Goal: Transaction & Acquisition: Purchase product/service

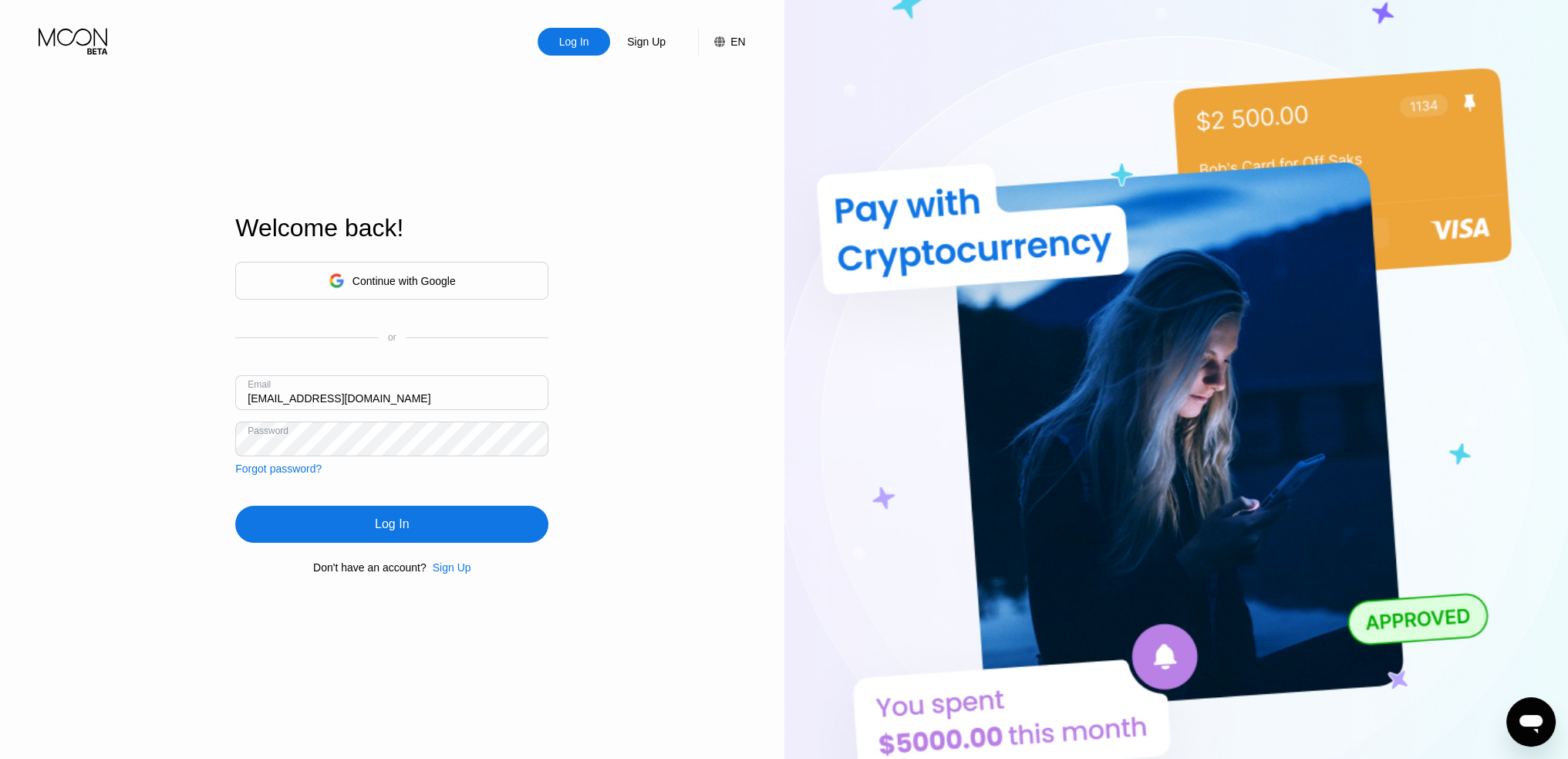
drag, startPoint x: 431, startPoint y: 396, endPoint x: -145, endPoint y: 367, distance: 576.7
click at [0, 367] on html "Log In Sign Up EN Language Select an item Save Welcome back! Continue with Goog…" at bounding box center [784, 379] width 1568 height 759
click at [427, 401] on input "[EMAIL_ADDRESS][DOMAIN_NAME]" at bounding box center [391, 392] width 313 height 34
drag, startPoint x: 425, startPoint y: 396, endPoint x: 166, endPoint y: 406, distance: 259.2
click at [166, 406] on div "Log In Sign Up EN Language Select an item Save Welcome back! Continue with Goog…" at bounding box center [392, 417] width 784 height 834
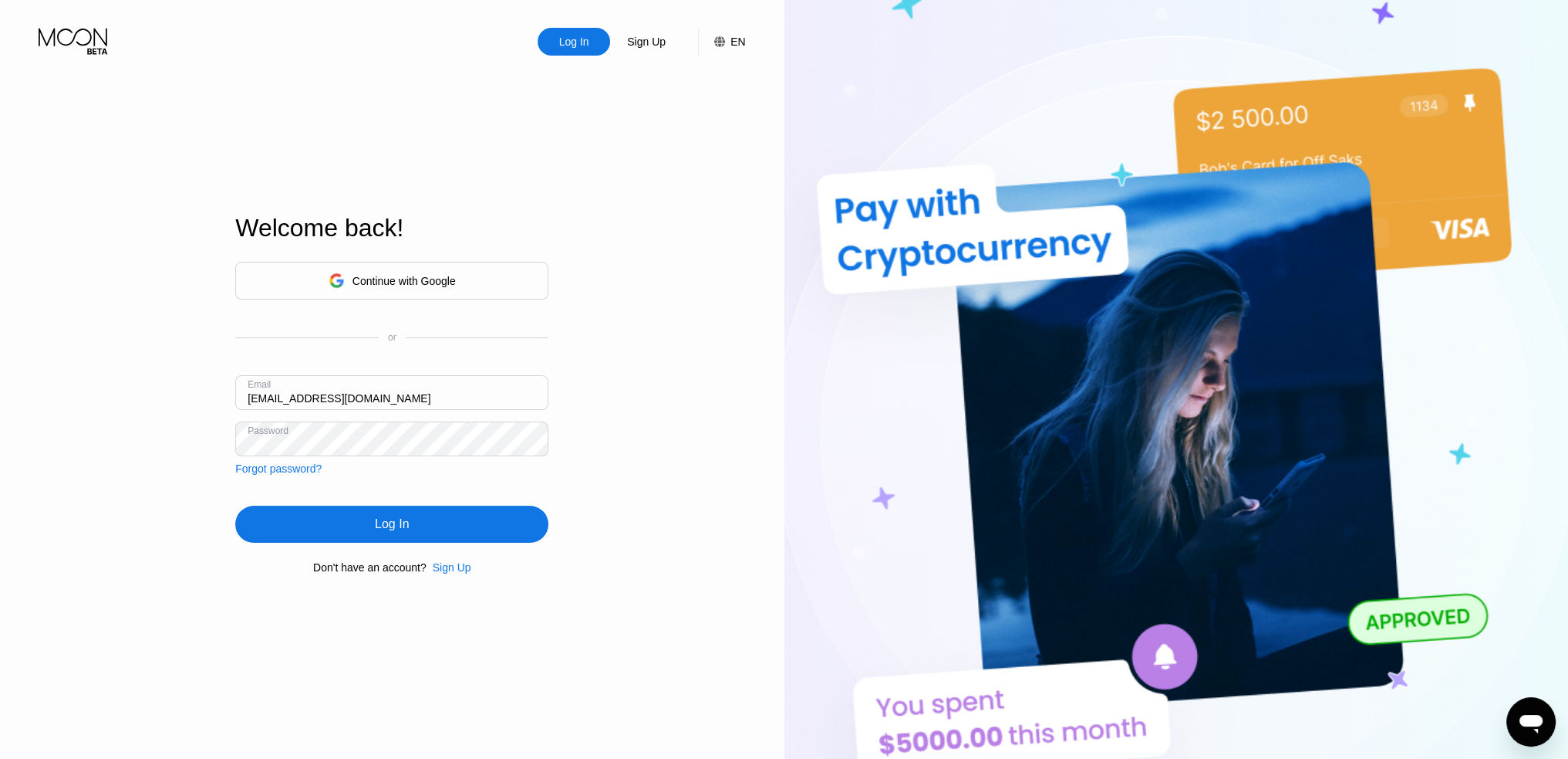
paste input "[EMAIL_ADDRESS][DOMAIN_NAME]"
type input "[EMAIL_ADDRESS][DOMAIN_NAME]"
click at [167, 469] on div "Log In Sign Up EN Language Select an item Save Welcome back! Continue with Goog…" at bounding box center [392, 417] width 784 height 834
click at [614, 510] on div "Log In Sign Up EN Language Select an item Save Welcome back! Continue with Goog…" at bounding box center [392, 417] width 784 height 834
click at [654, 43] on div "Sign Up" at bounding box center [646, 42] width 42 height 15
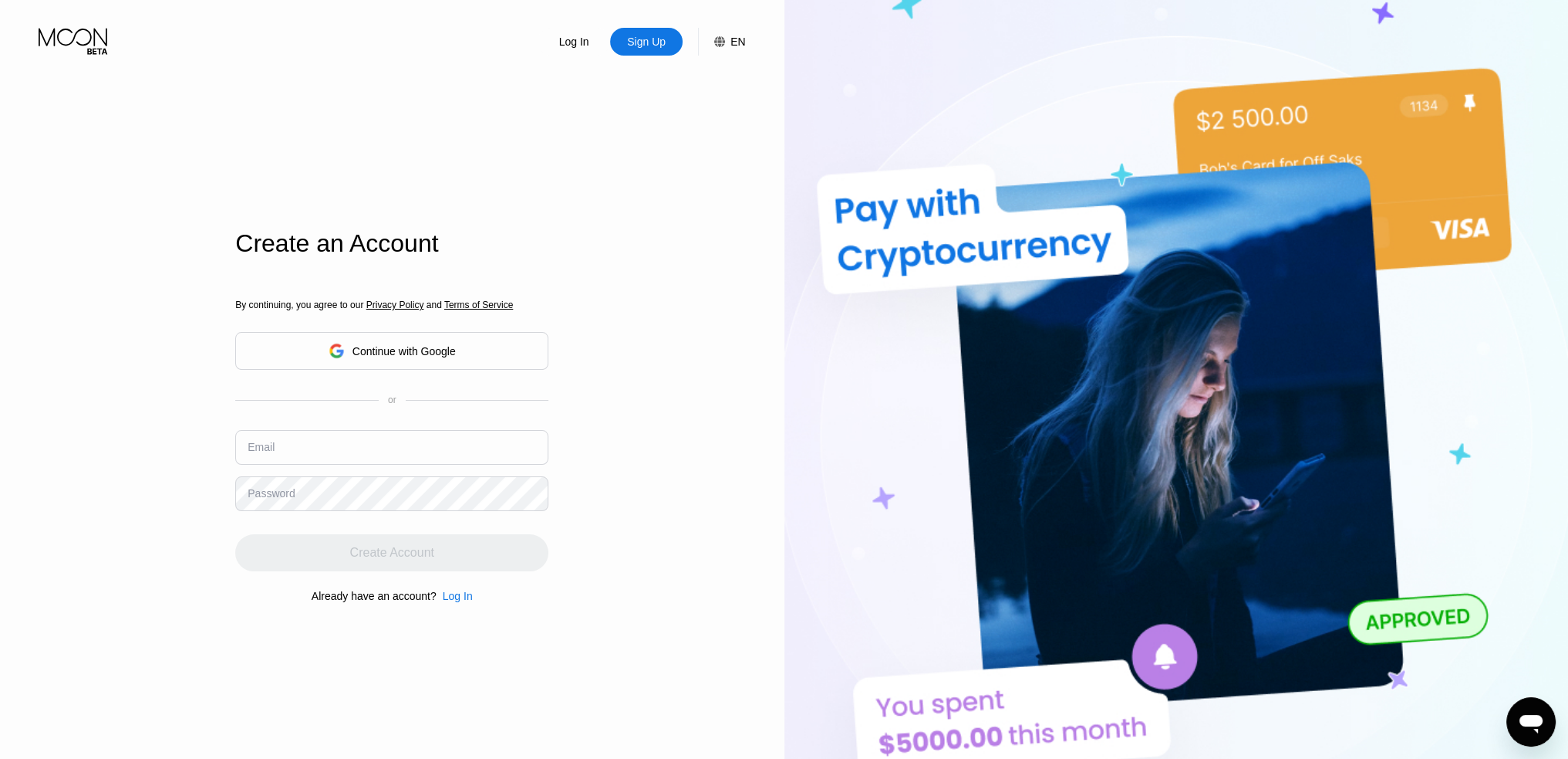
click at [340, 447] on input "text" at bounding box center [391, 447] width 313 height 34
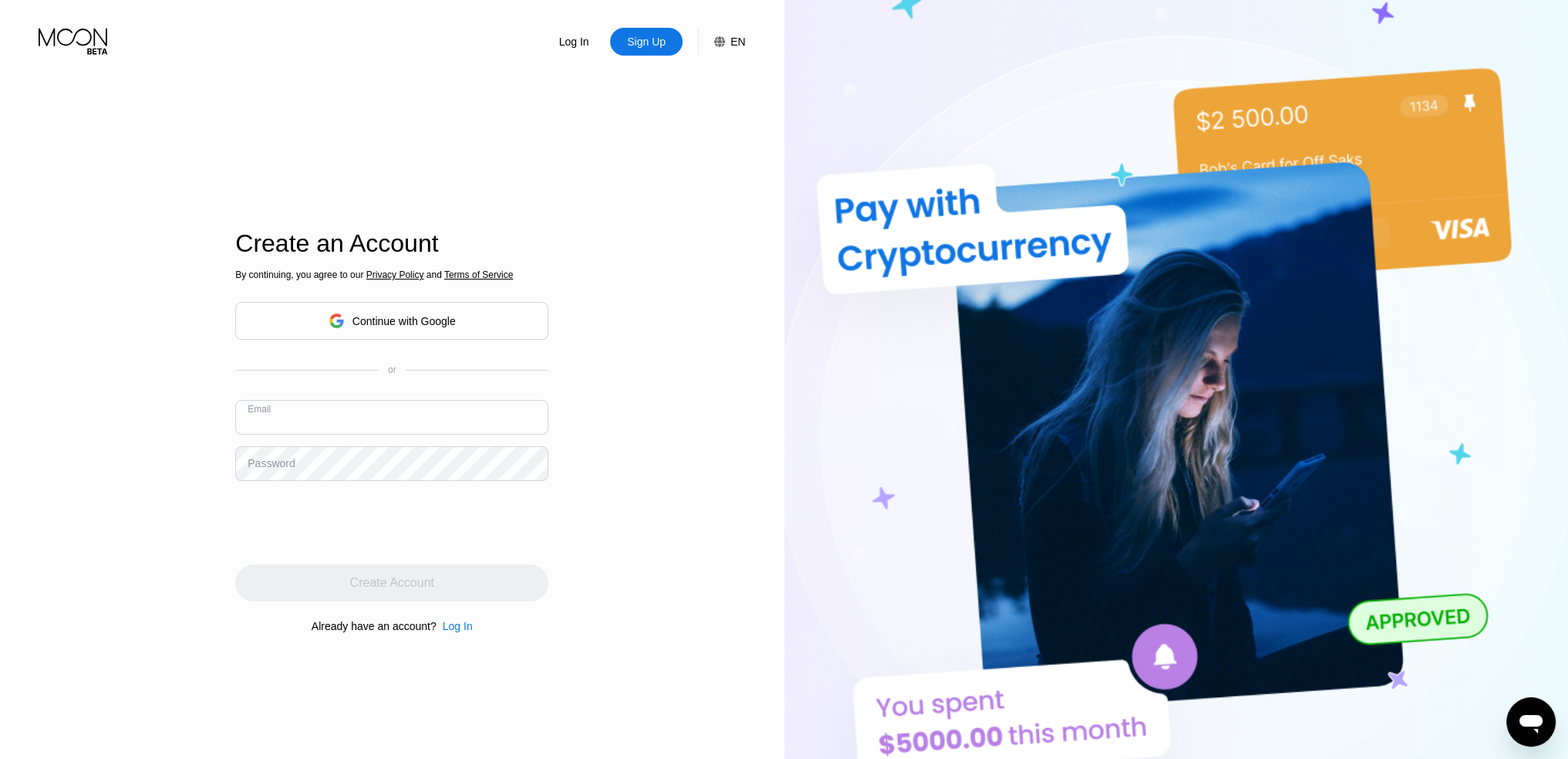
click at [311, 430] on input "text" at bounding box center [391, 417] width 313 height 34
paste input "[EMAIL_ADDRESS][DOMAIN_NAME]"
type input "[EMAIL_ADDRESS][DOMAIN_NAME]"
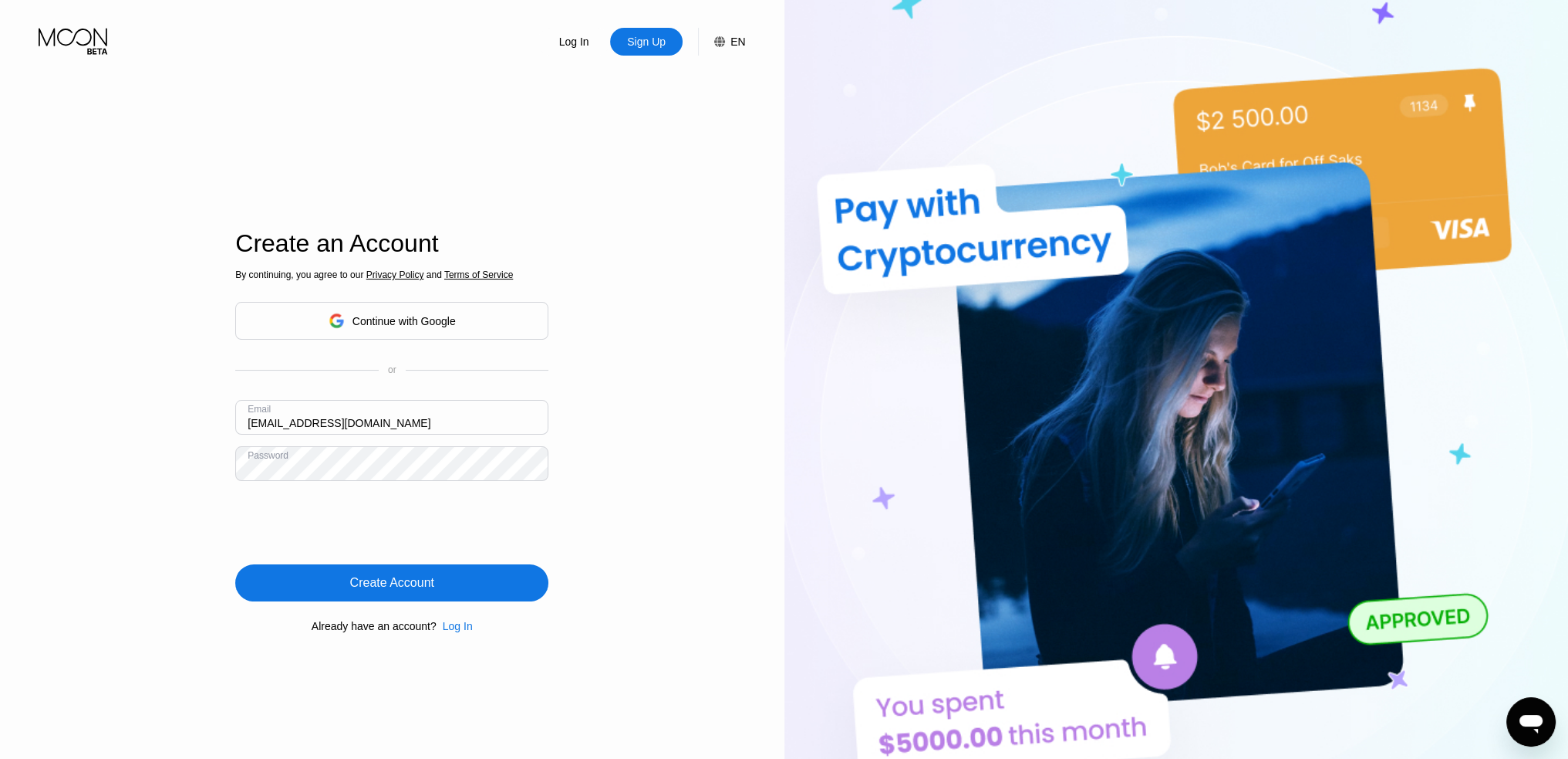
drag, startPoint x: 466, startPoint y: 587, endPoint x: 653, endPoint y: 543, distance: 192.1
click at [466, 587] on div "Create Account" at bounding box center [391, 582] width 313 height 37
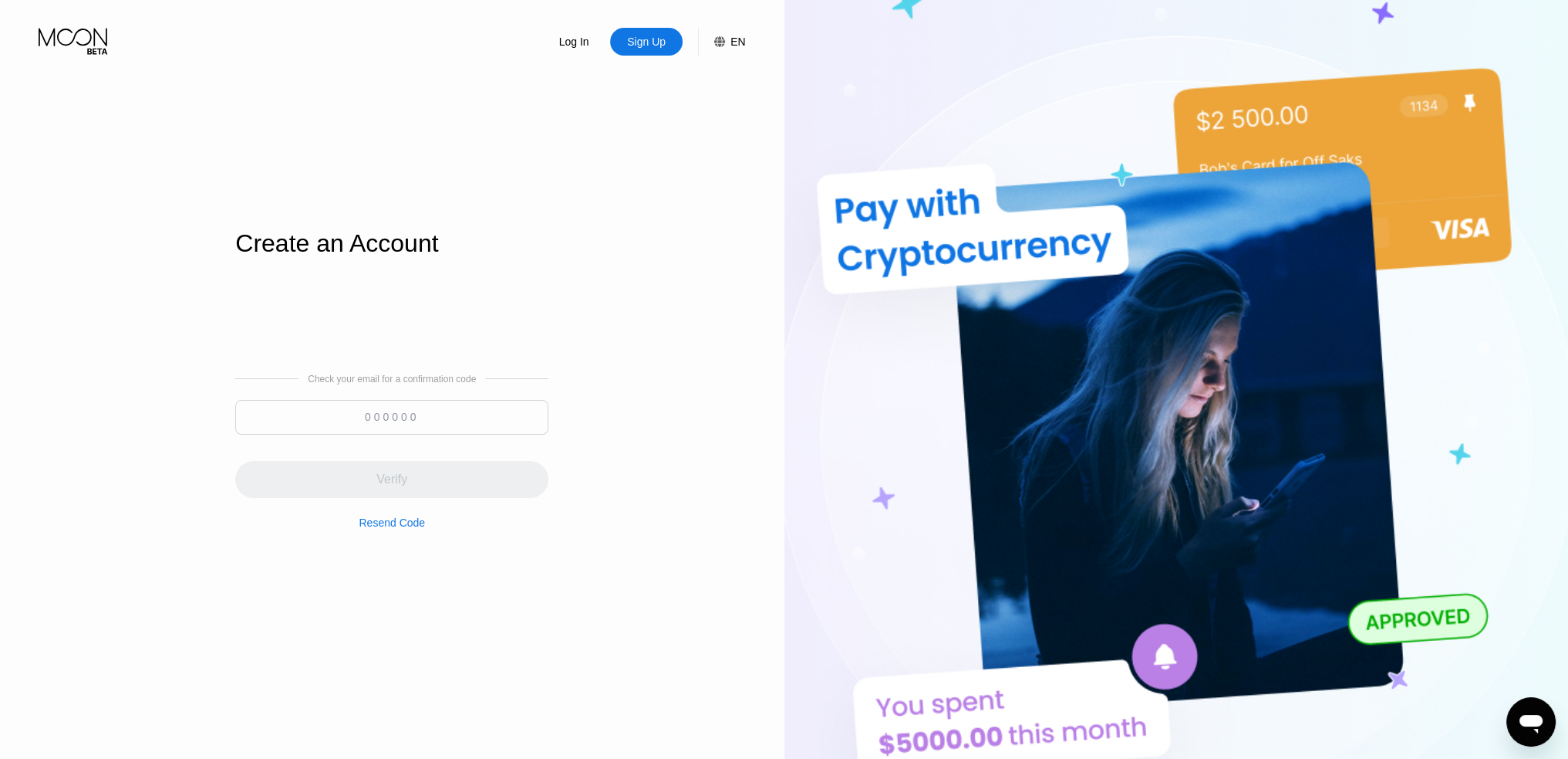
click at [318, 420] on input at bounding box center [391, 417] width 313 height 34
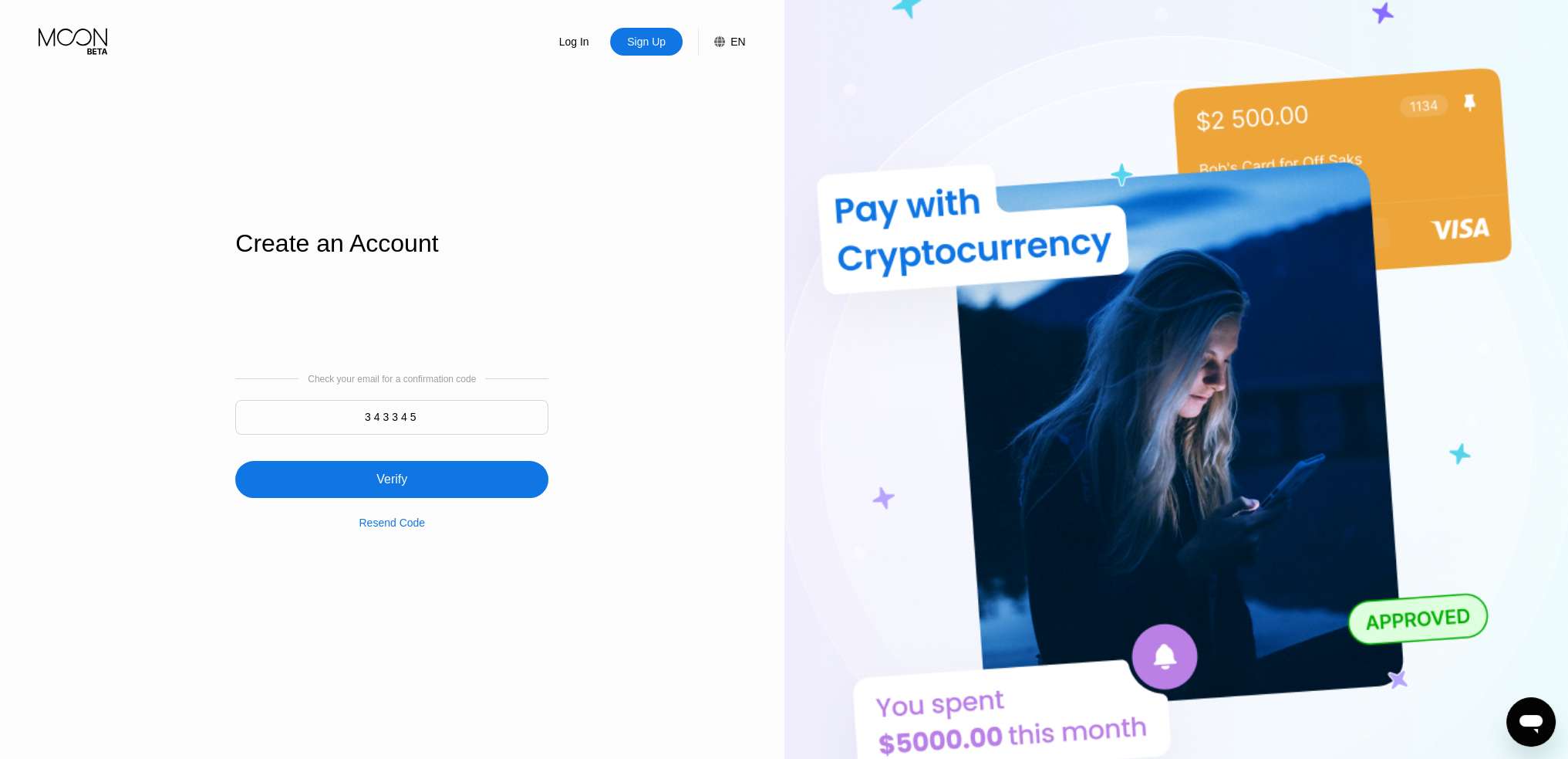
type input "343345"
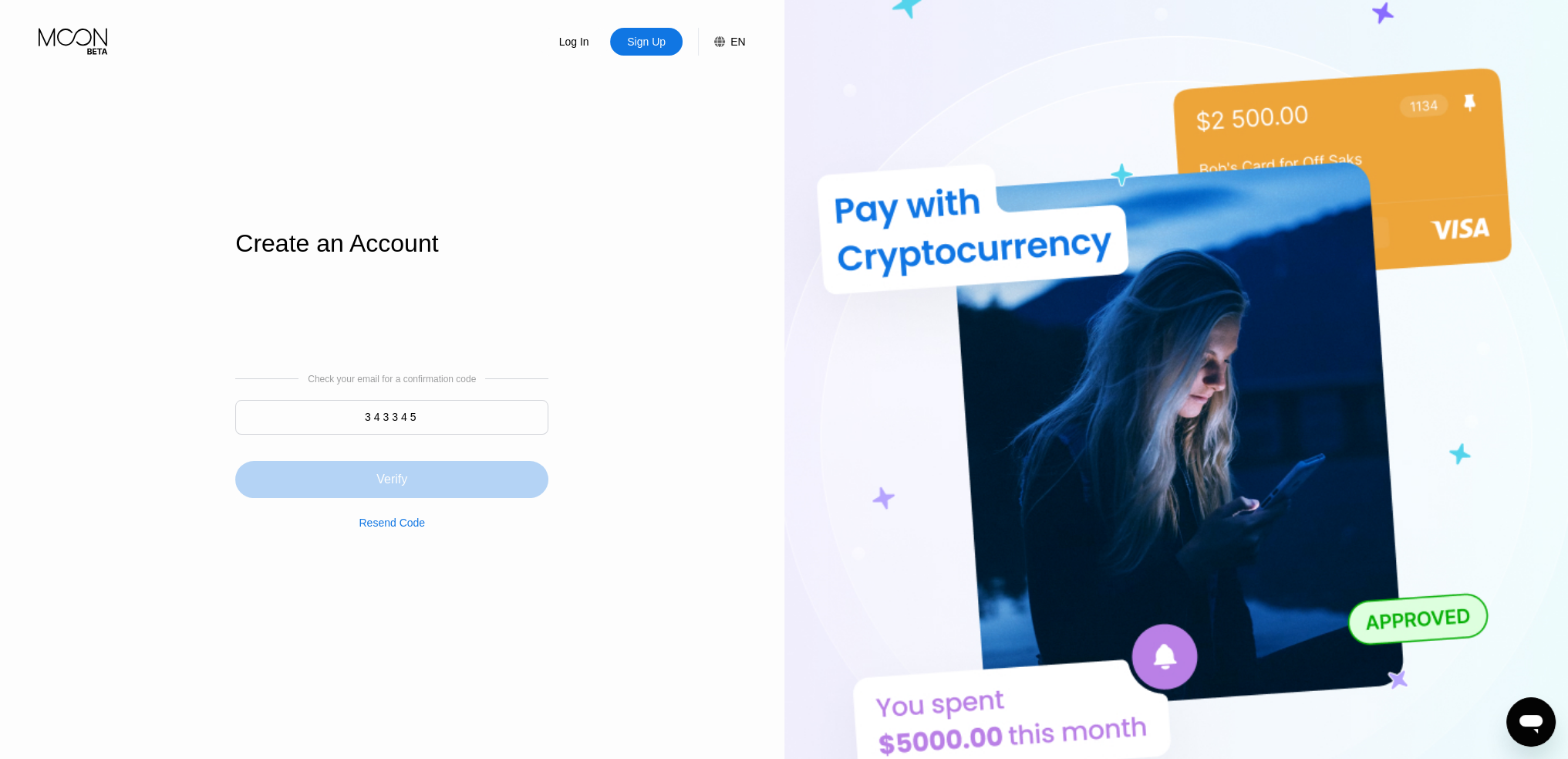
click at [410, 476] on div "Verify" at bounding box center [391, 479] width 313 height 37
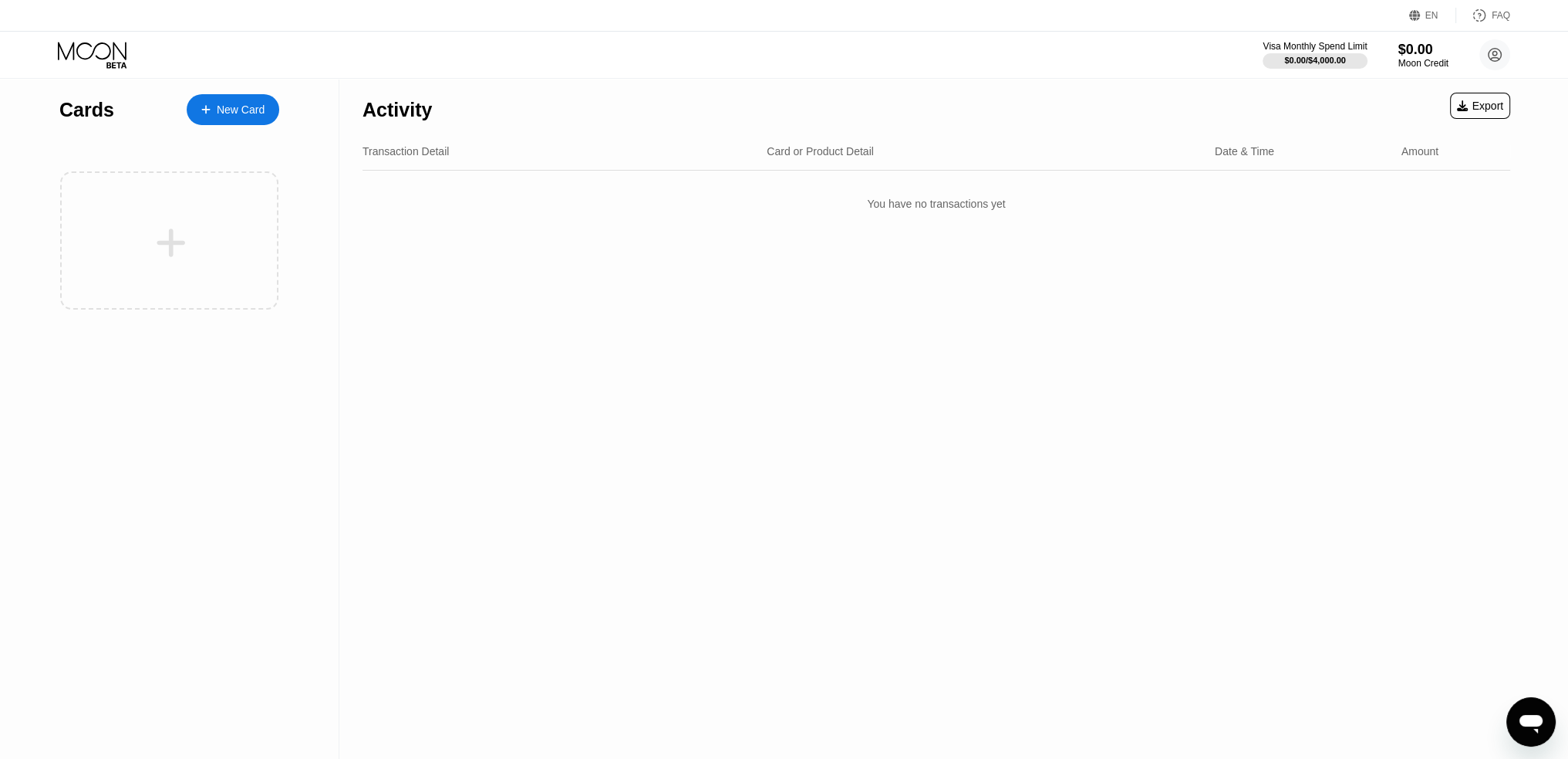
click at [227, 111] on div "New Card" at bounding box center [241, 110] width 48 height 13
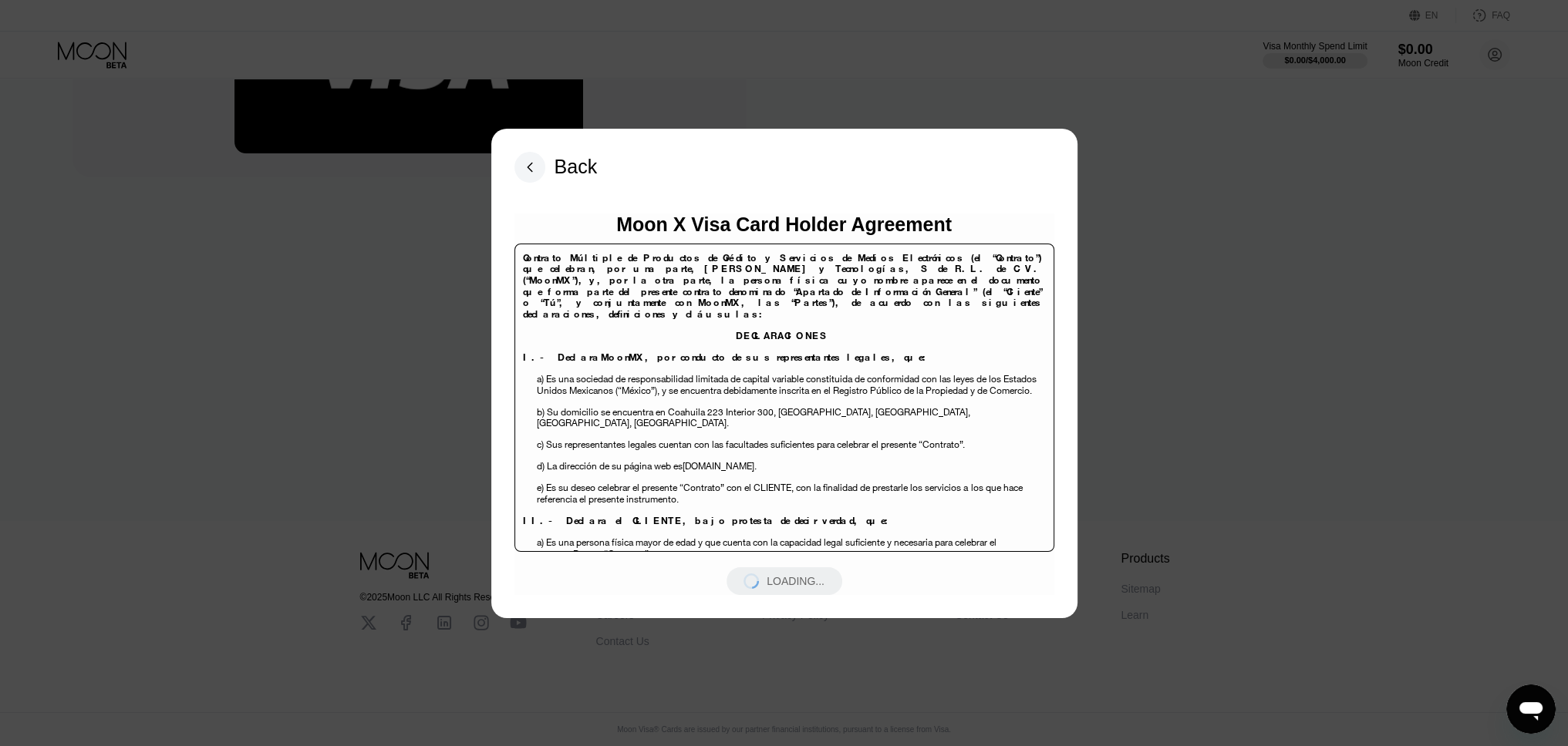
scroll to position [234, 0]
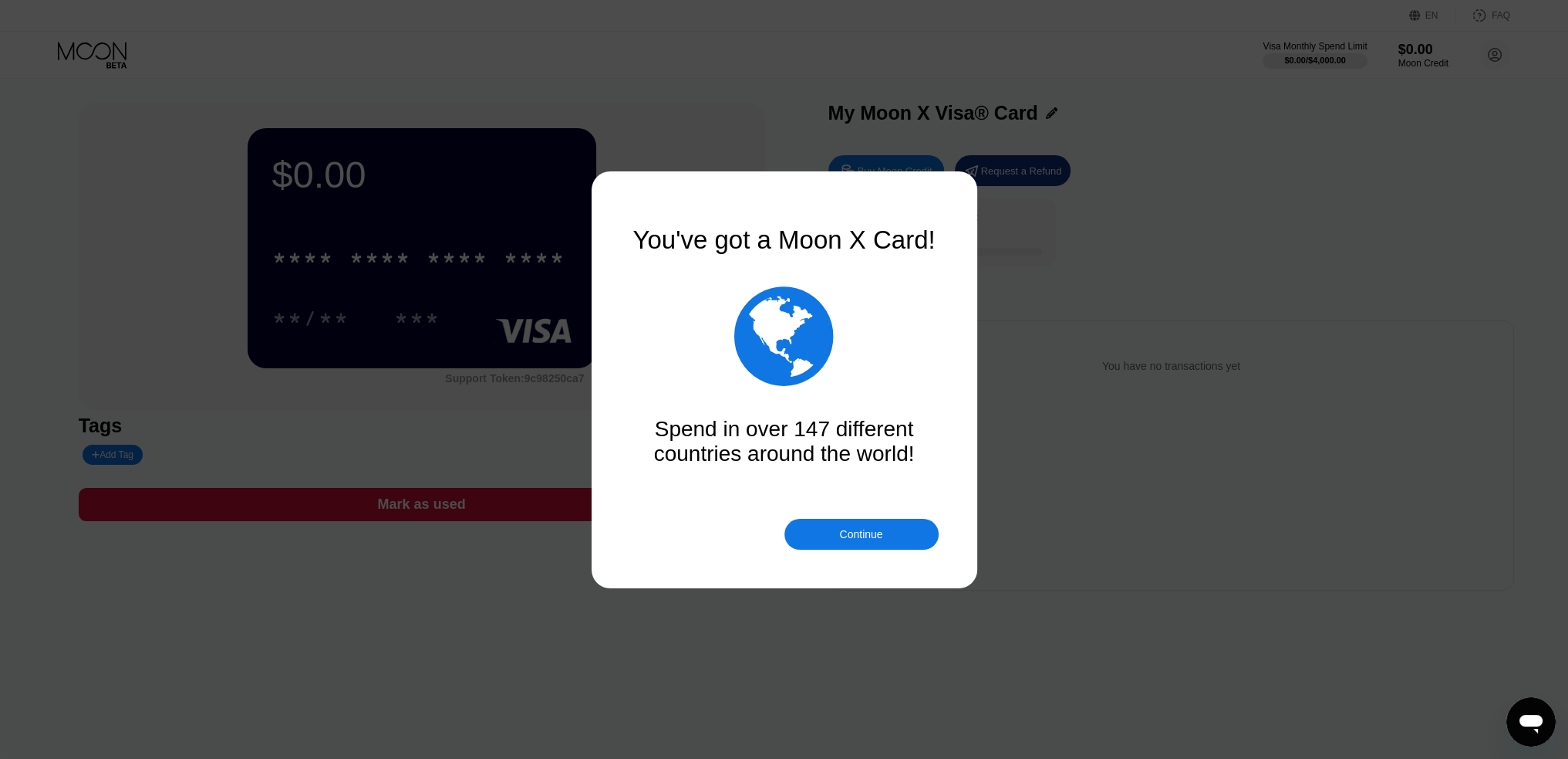
click at [871, 536] on div "Continue" at bounding box center [861, 533] width 43 height 12
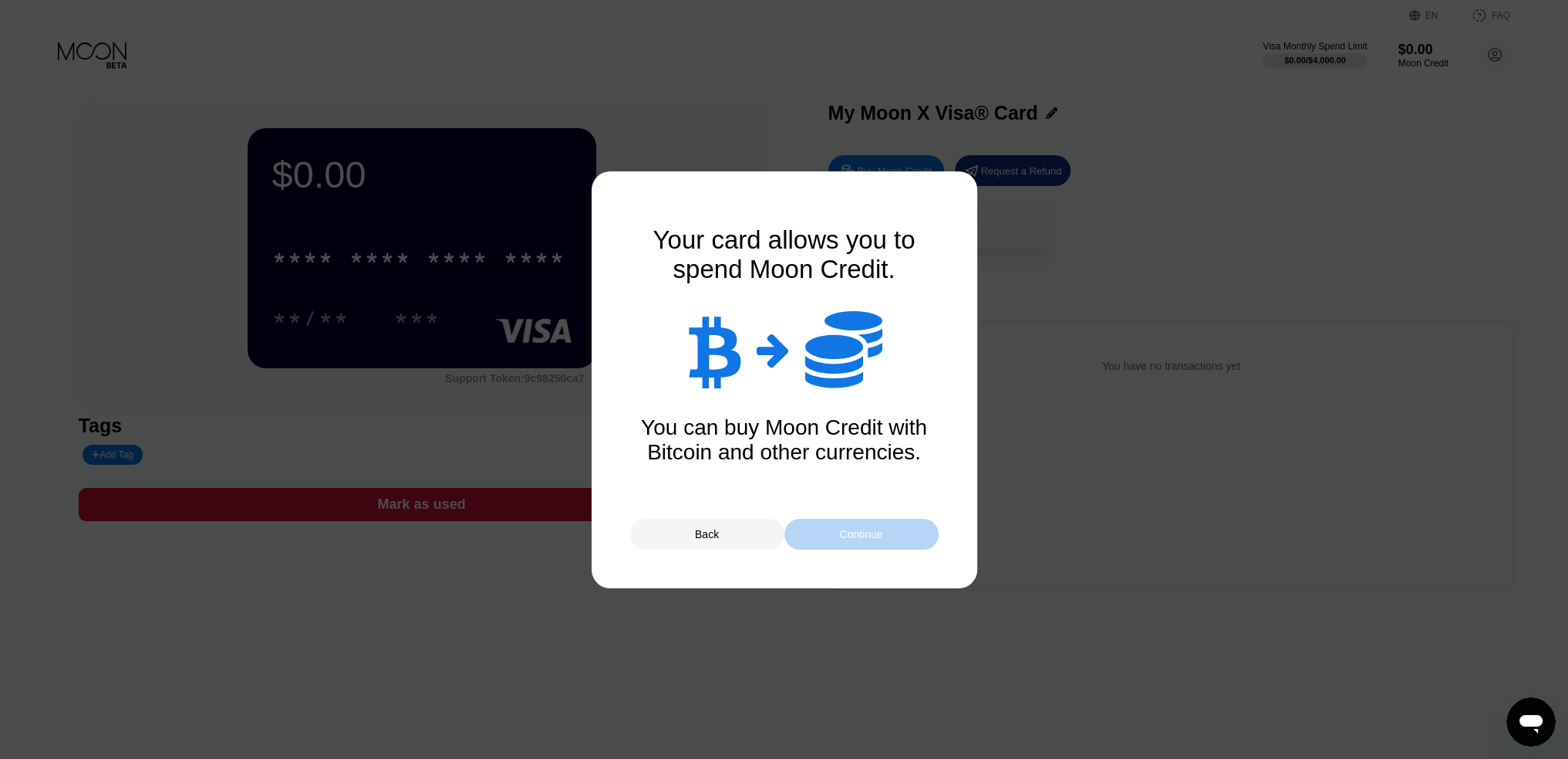
click at [865, 535] on div "Continue" at bounding box center [861, 533] width 43 height 12
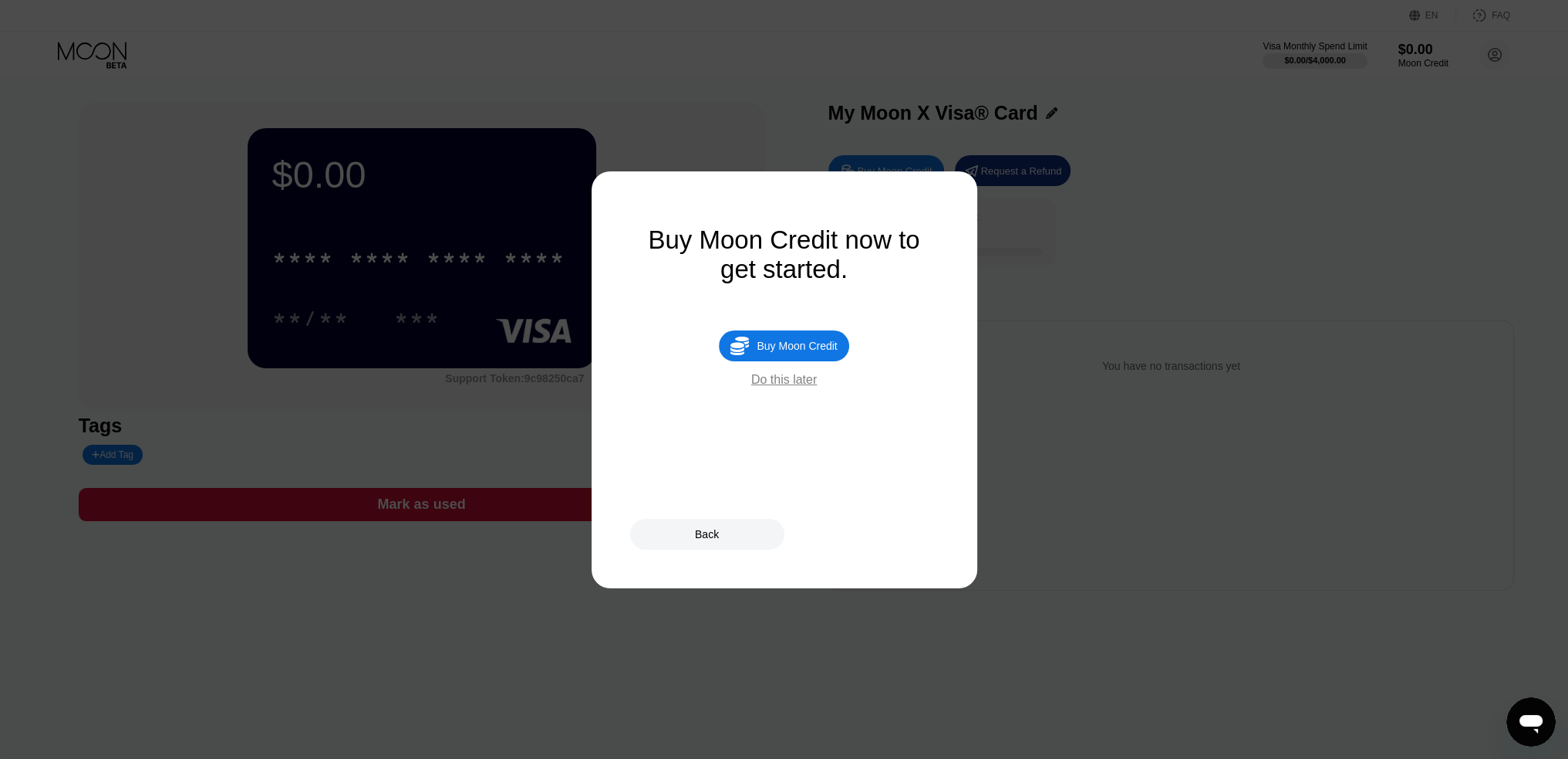
click at [791, 387] on div "Do this later" at bounding box center [784, 379] width 66 height 14
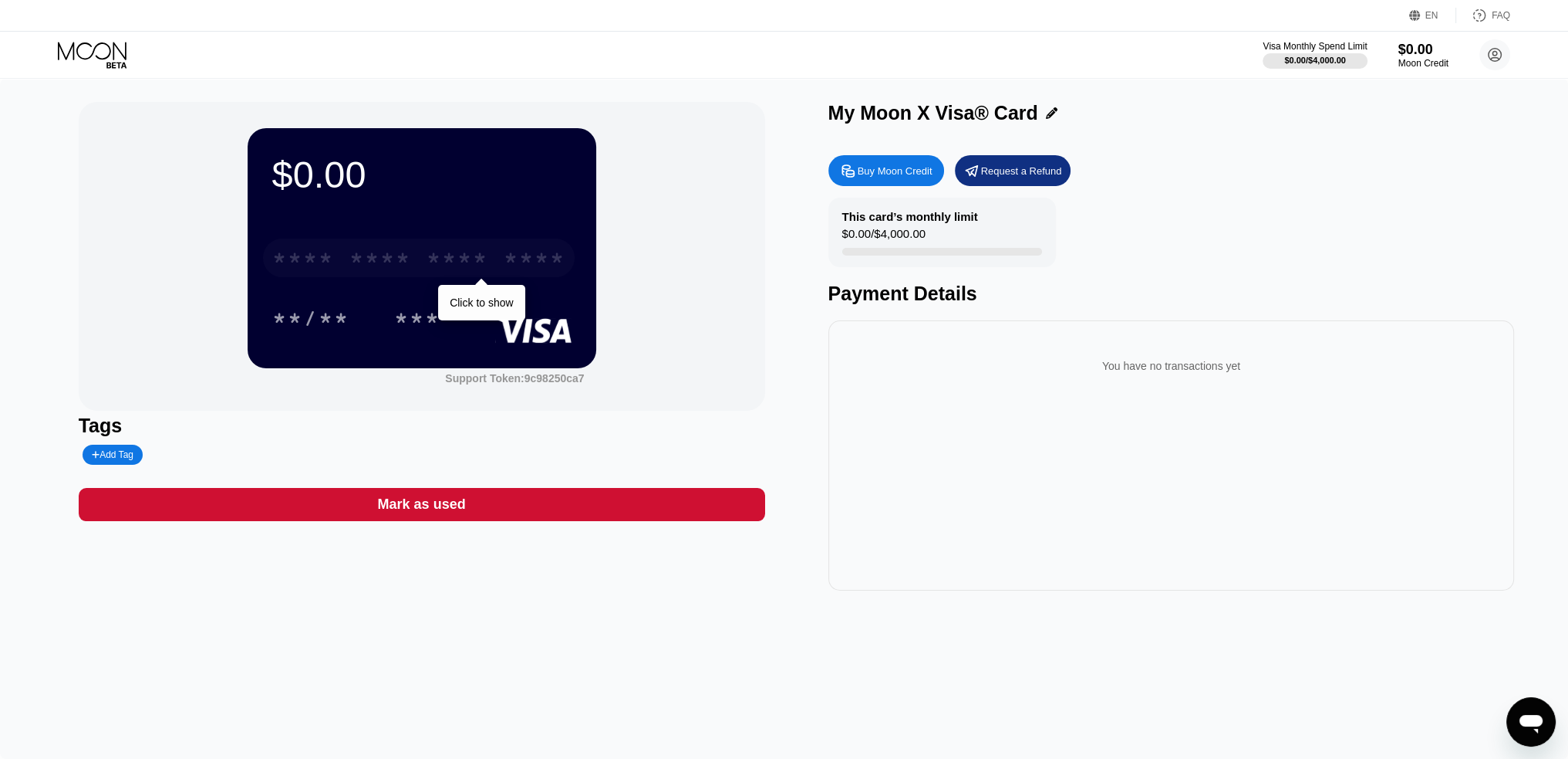
click at [488, 266] on div "* * * * * * * * * * * * ****" at bounding box center [418, 257] width 311 height 39
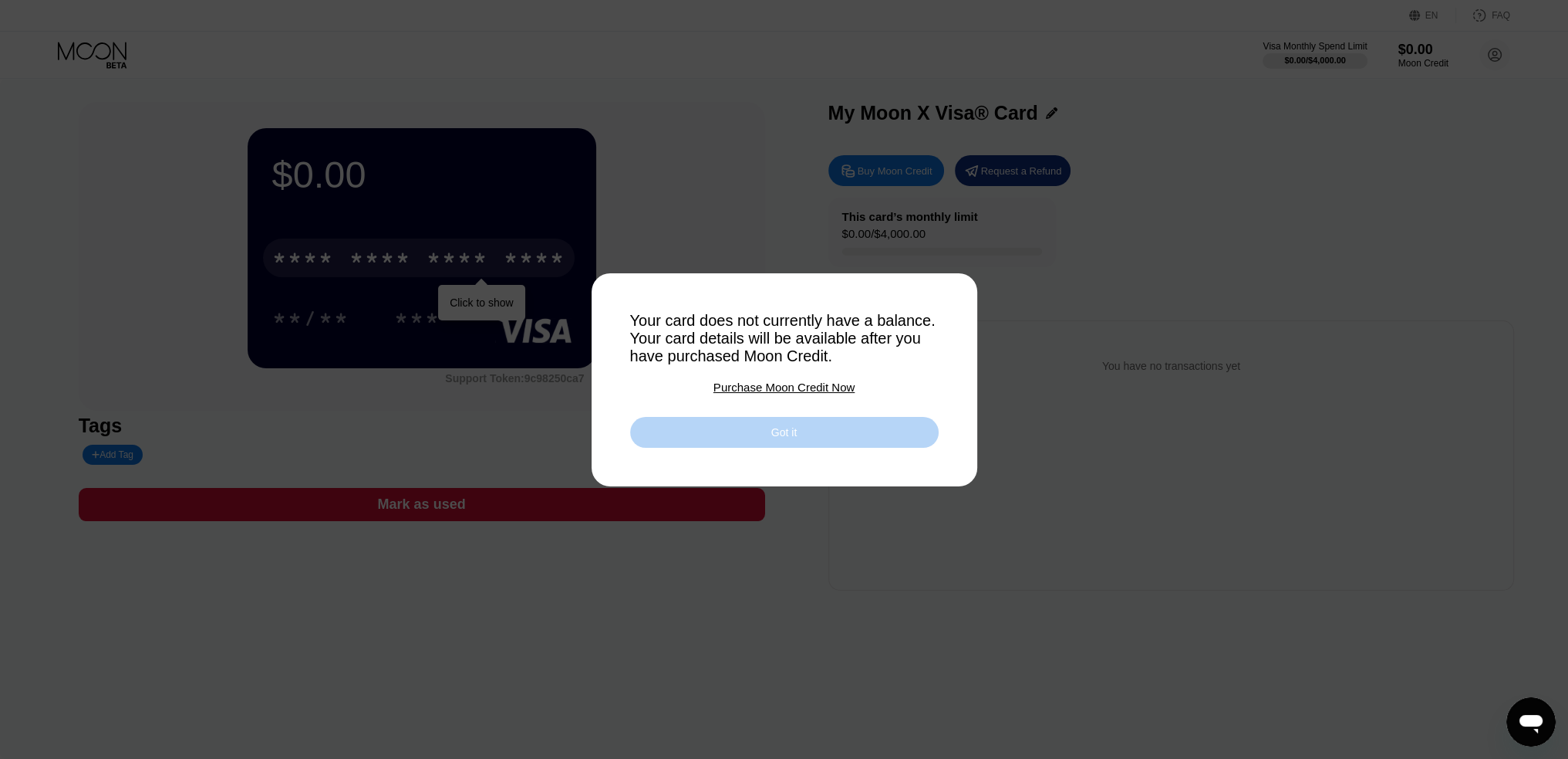
click at [805, 444] on div "Got it" at bounding box center [784, 432] width 308 height 30
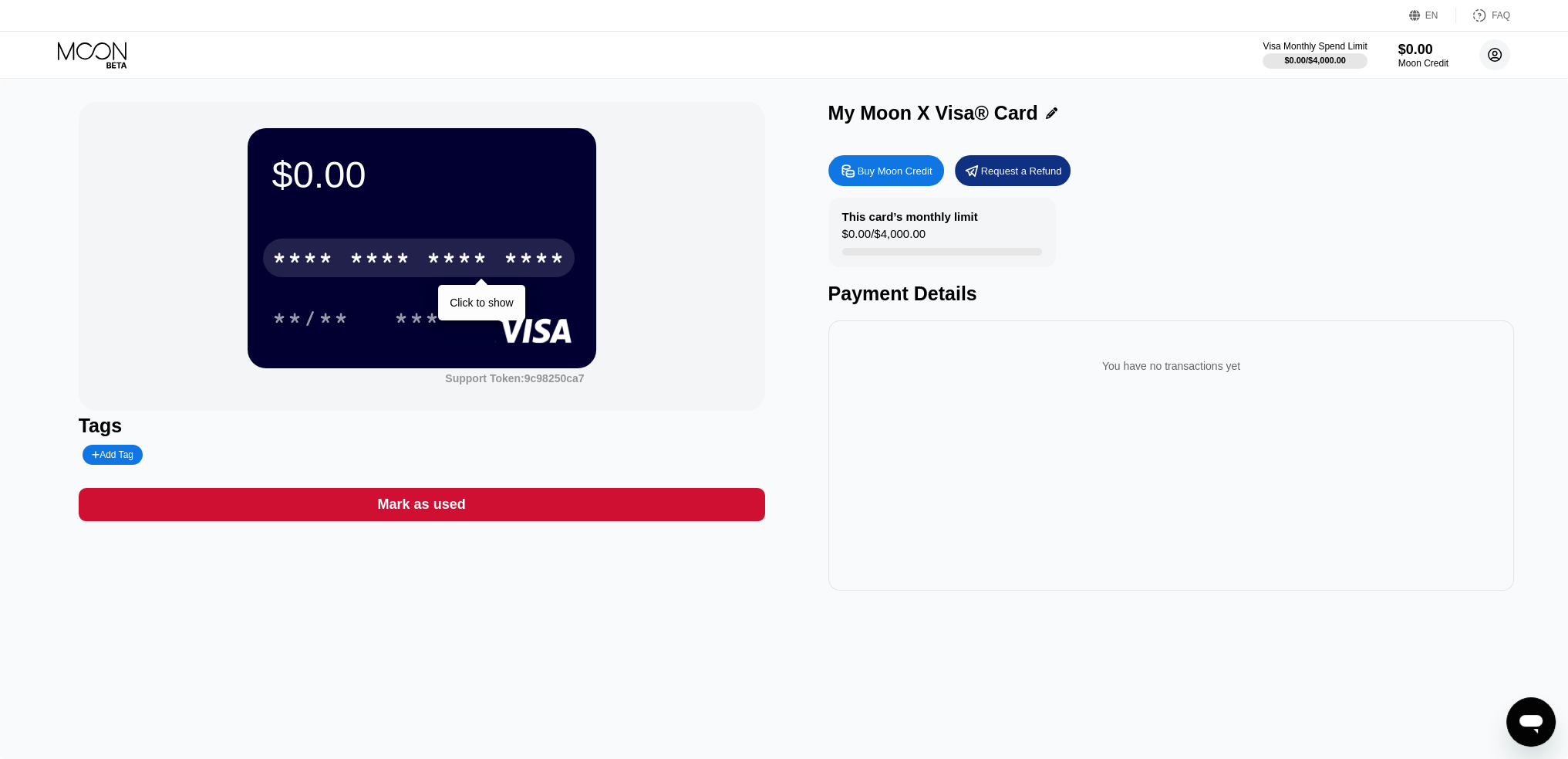
click at [1495, 63] on circle at bounding box center [1495, 54] width 30 height 30
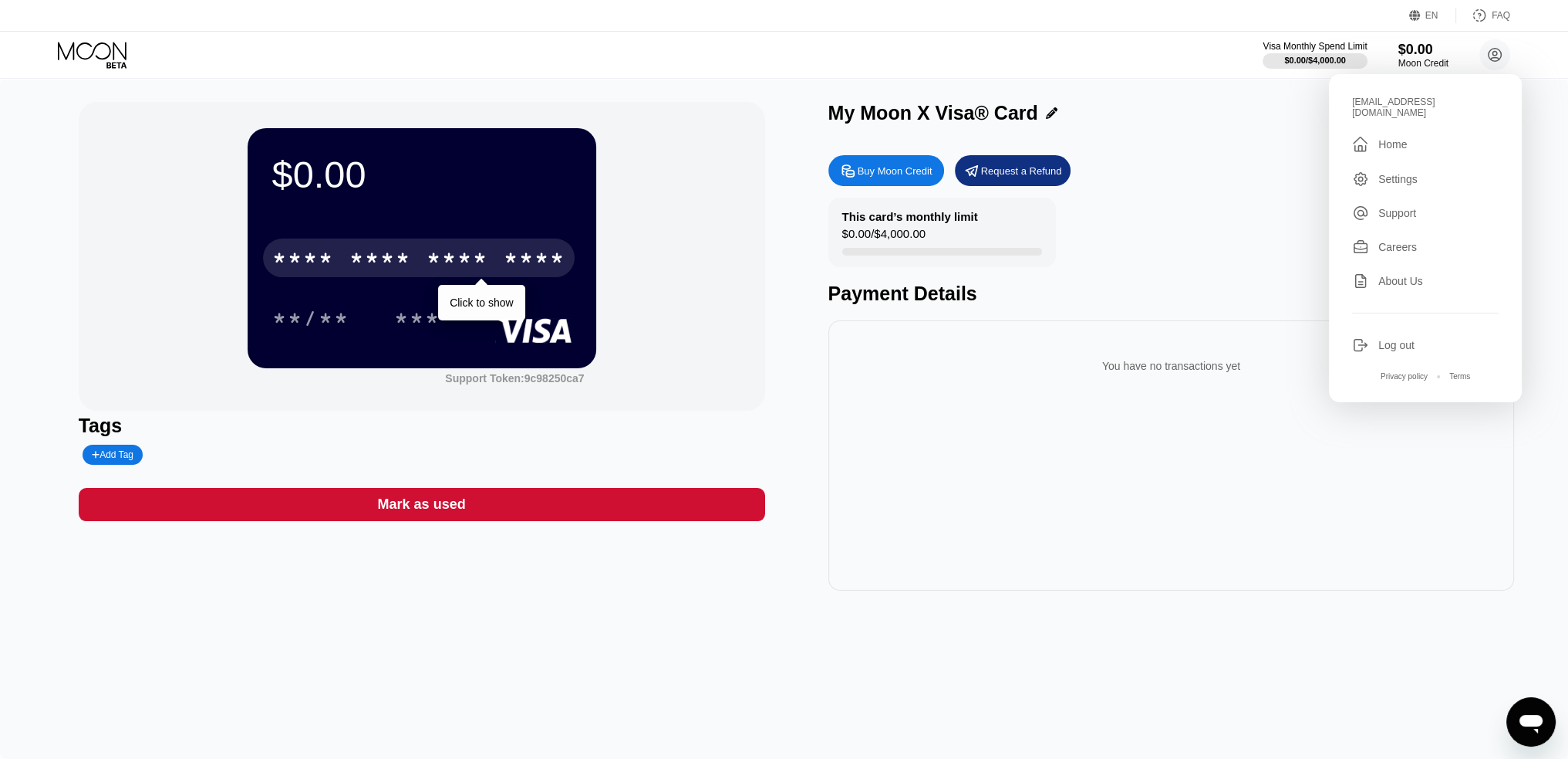
click at [1410, 339] on div "Log out" at bounding box center [1397, 345] width 36 height 12
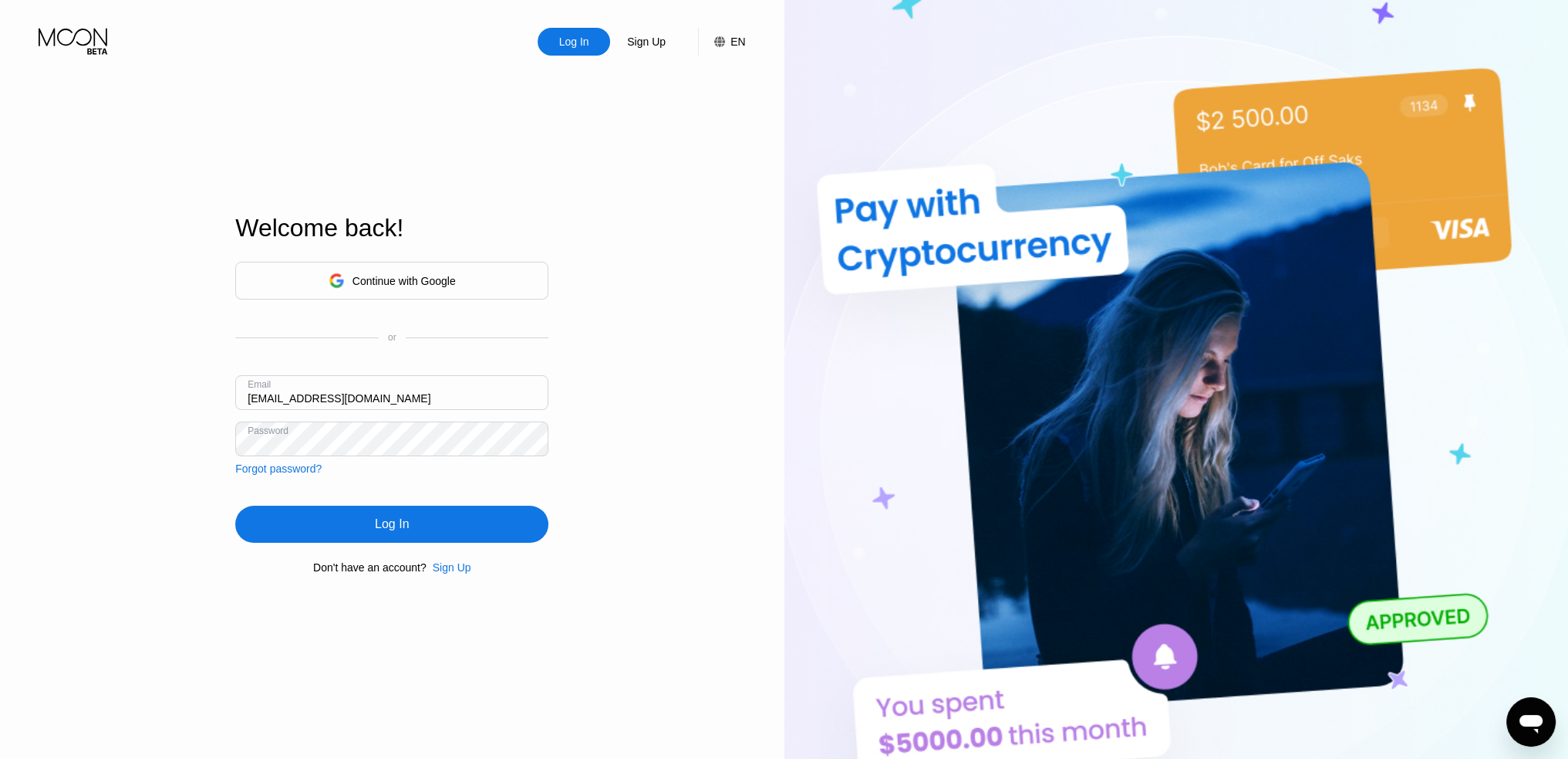
click at [423, 389] on input "office@maximus-tech.net" at bounding box center [391, 392] width 313 height 34
click at [417, 389] on input "office@maximus-tech.net" at bounding box center [391, 392] width 313 height 34
type input "[EMAIL_ADDRESS][DOMAIN_NAME]"
click at [367, 533] on div "Log In" at bounding box center [391, 524] width 313 height 37
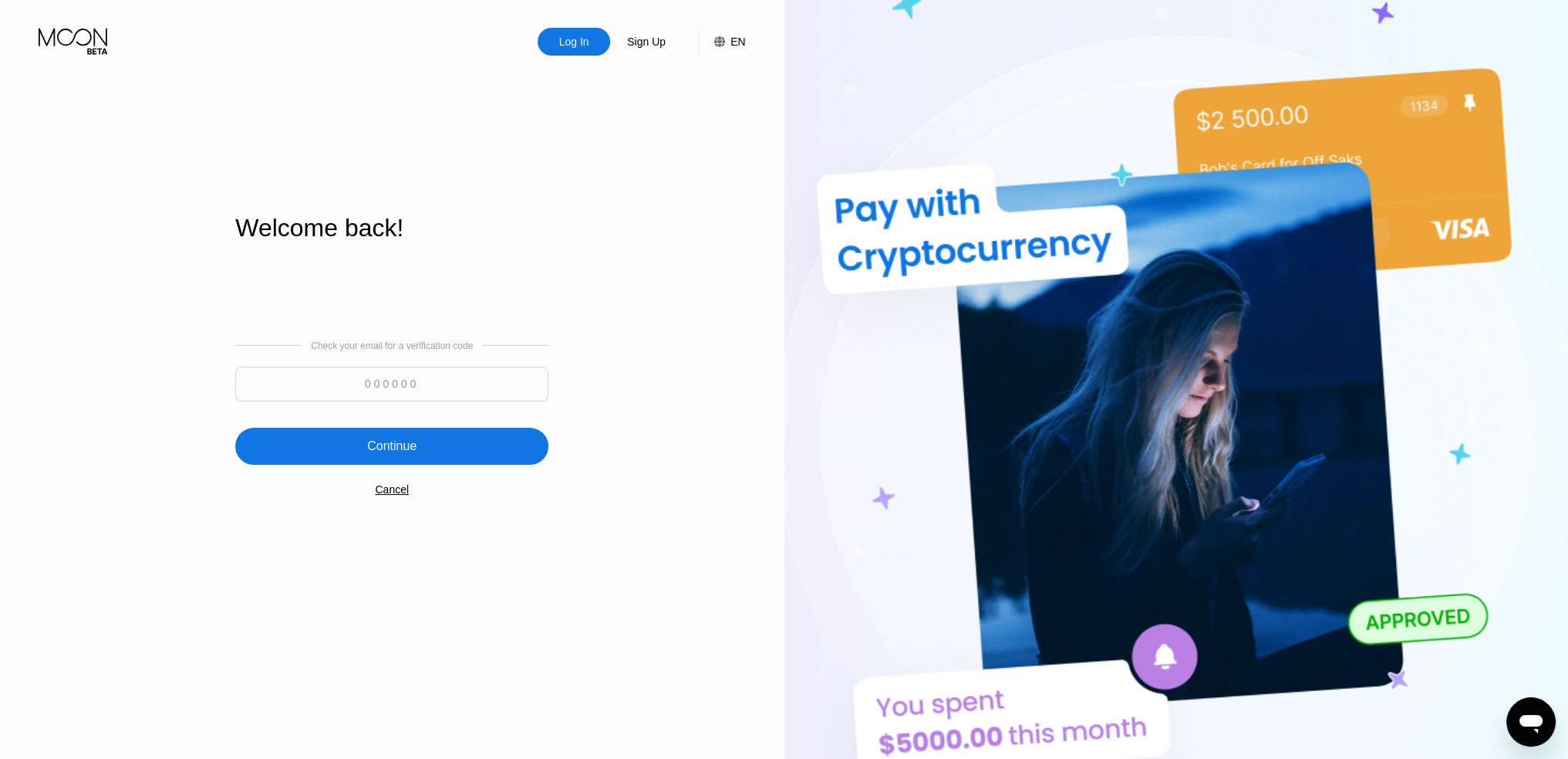
click at [407, 389] on input at bounding box center [391, 384] width 313 height 34
type input "831174"
click at [340, 457] on div "Continue" at bounding box center [391, 446] width 313 height 37
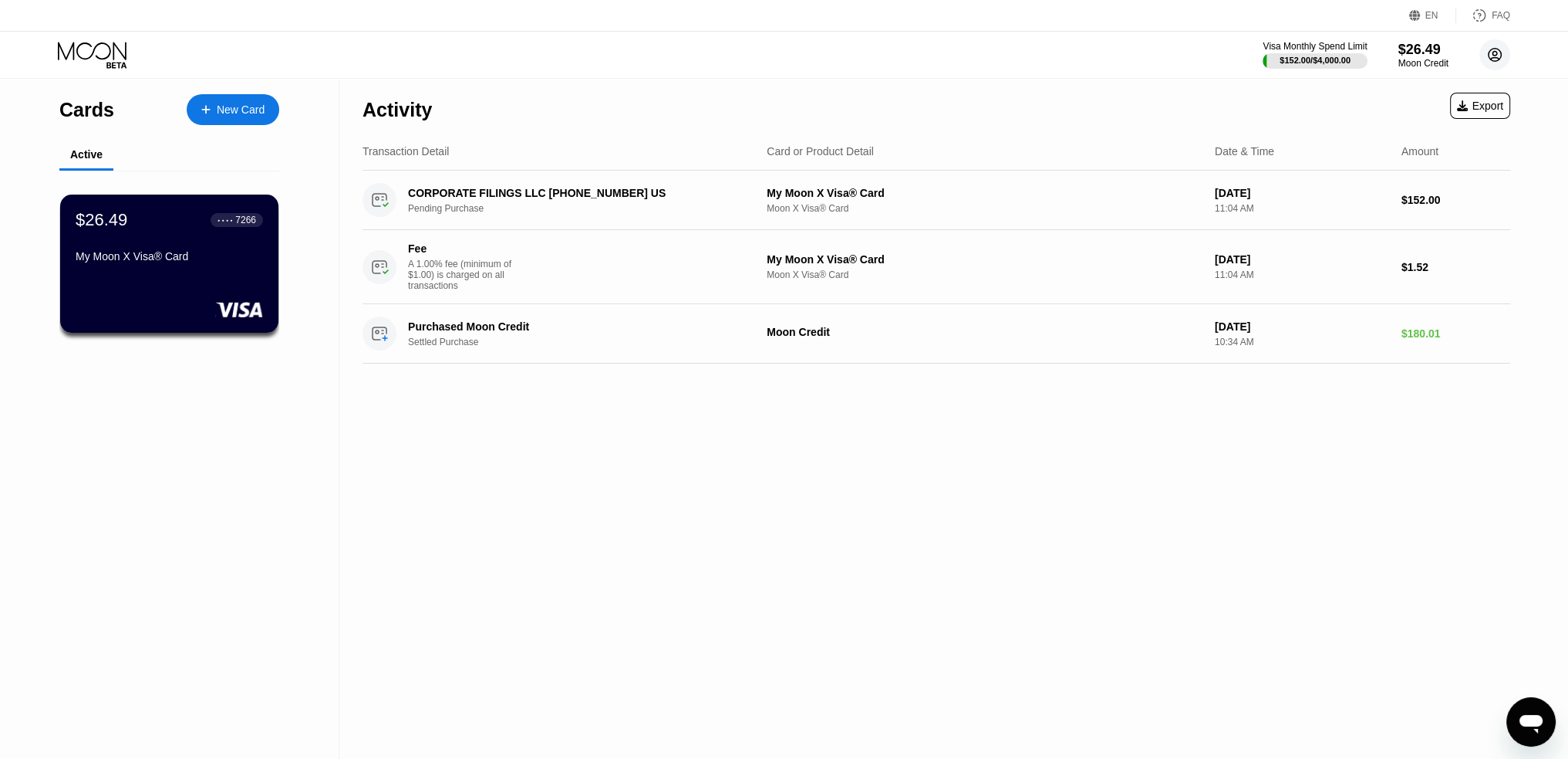
click at [1505, 63] on circle at bounding box center [1495, 54] width 30 height 30
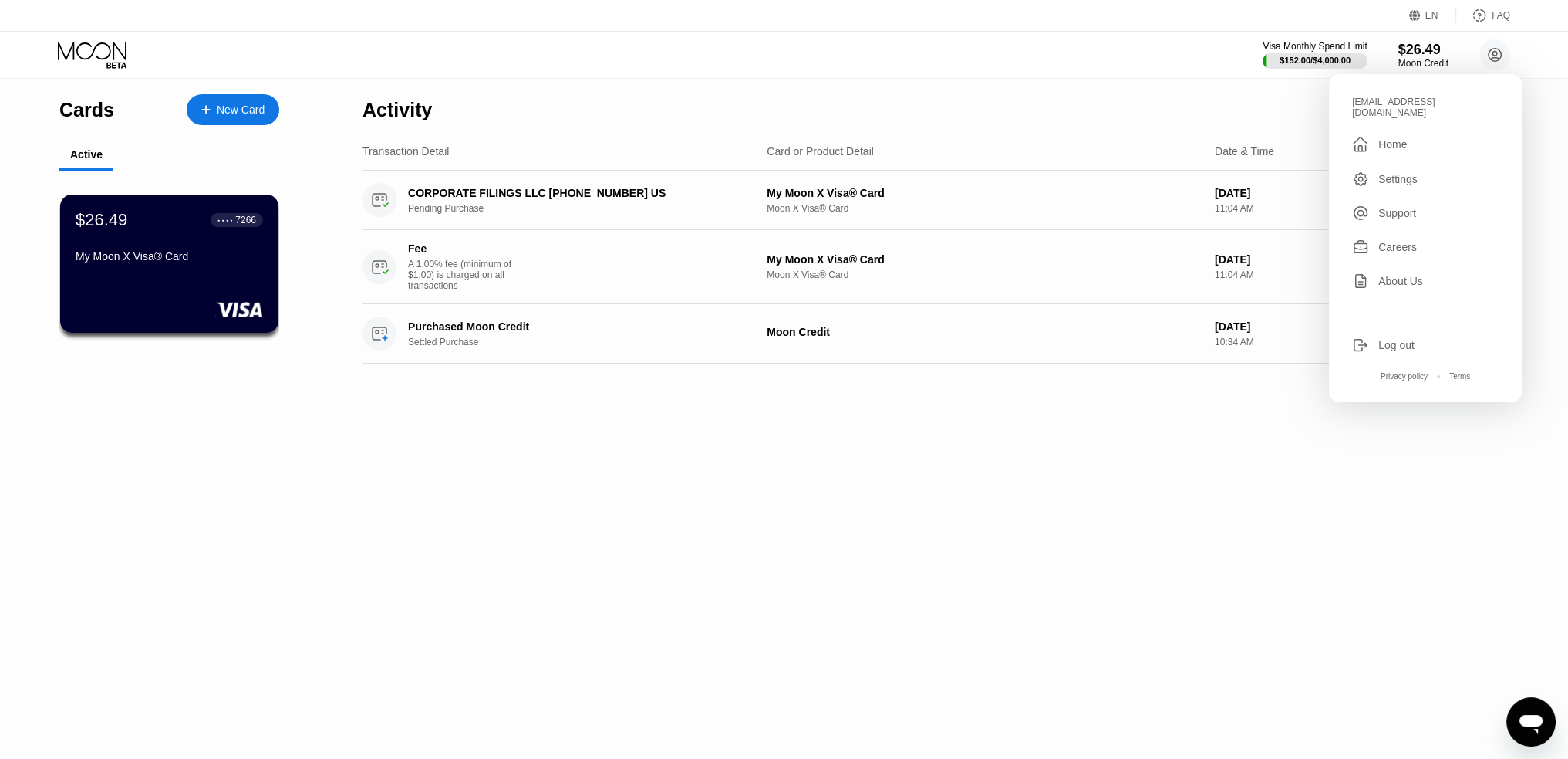
click at [1407, 339] on div "Log out" at bounding box center [1397, 345] width 36 height 12
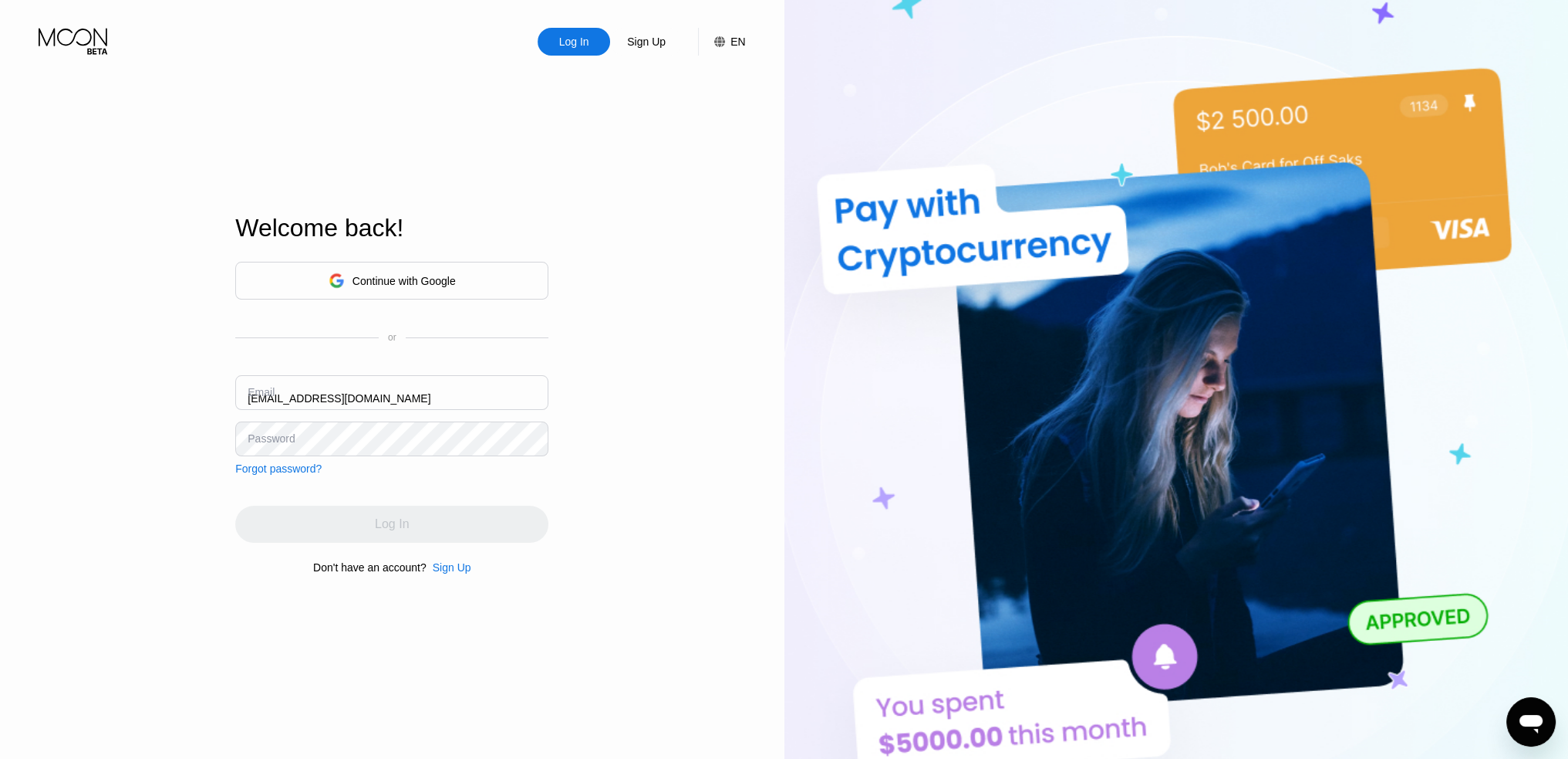
click at [438, 392] on input "accounting@weltony.com" at bounding box center [391, 392] width 313 height 34
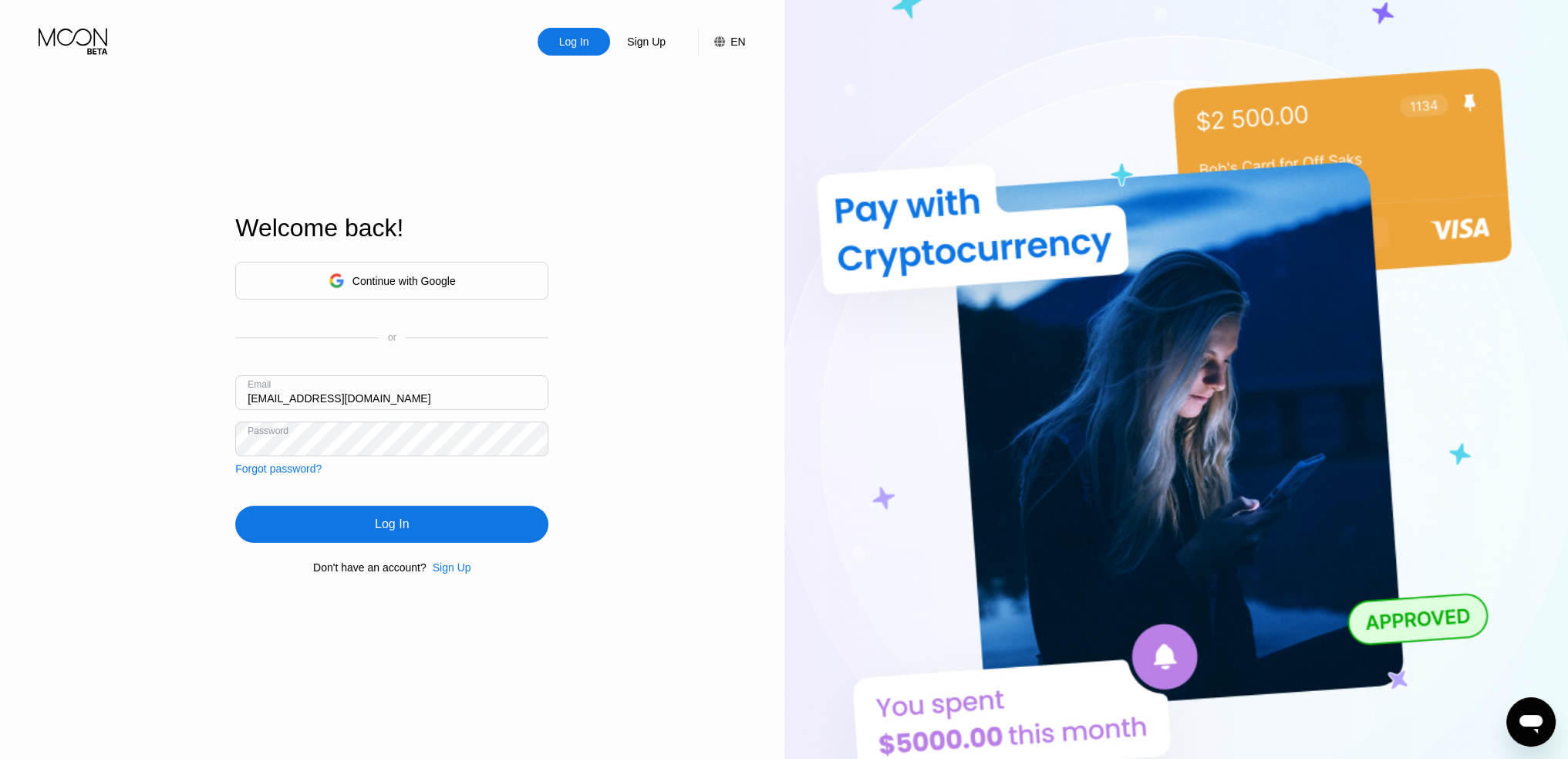
type input "office@maximus-tech.net"
click at [381, 517] on div "Log In" at bounding box center [392, 524] width 34 height 15
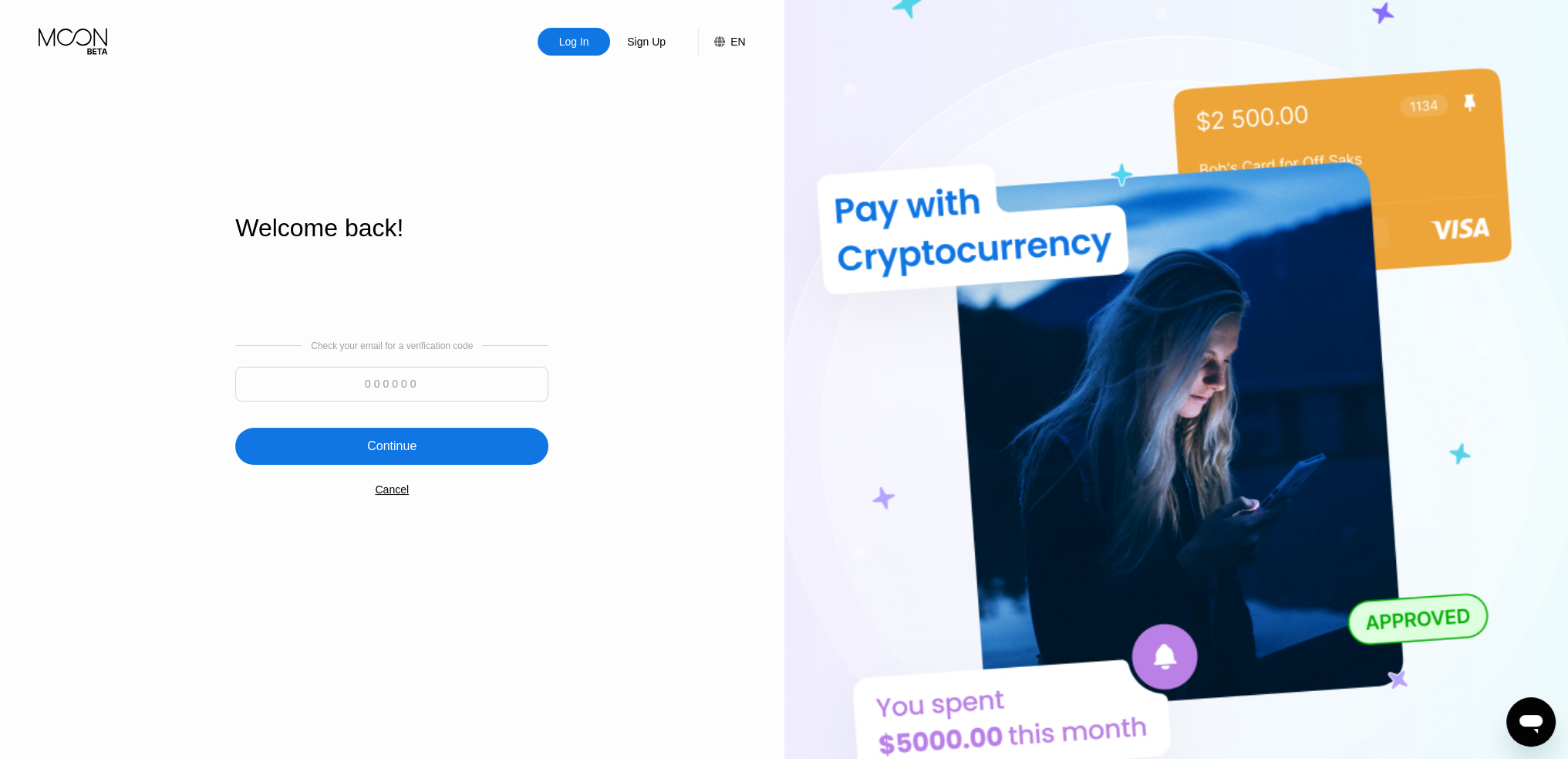
click at [438, 370] on input at bounding box center [391, 384] width 313 height 34
type input "235814"
click at [370, 457] on div "Continue" at bounding box center [391, 446] width 313 height 37
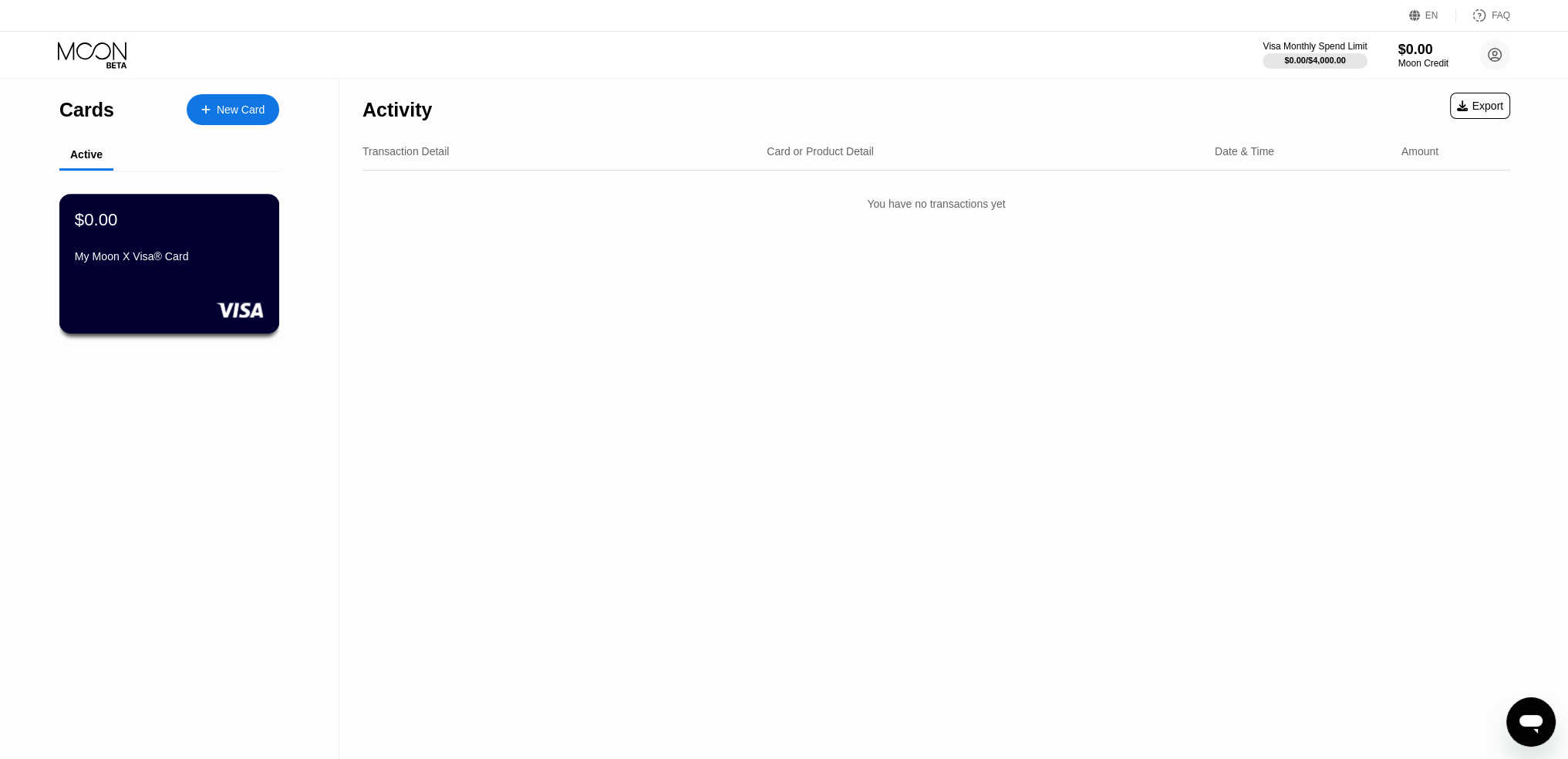
click at [192, 246] on div "$0.00 My Moon X Visa® Card" at bounding box center [169, 239] width 189 height 59
click at [1411, 60] on div "Moon Credit" at bounding box center [1423, 63] width 51 height 10
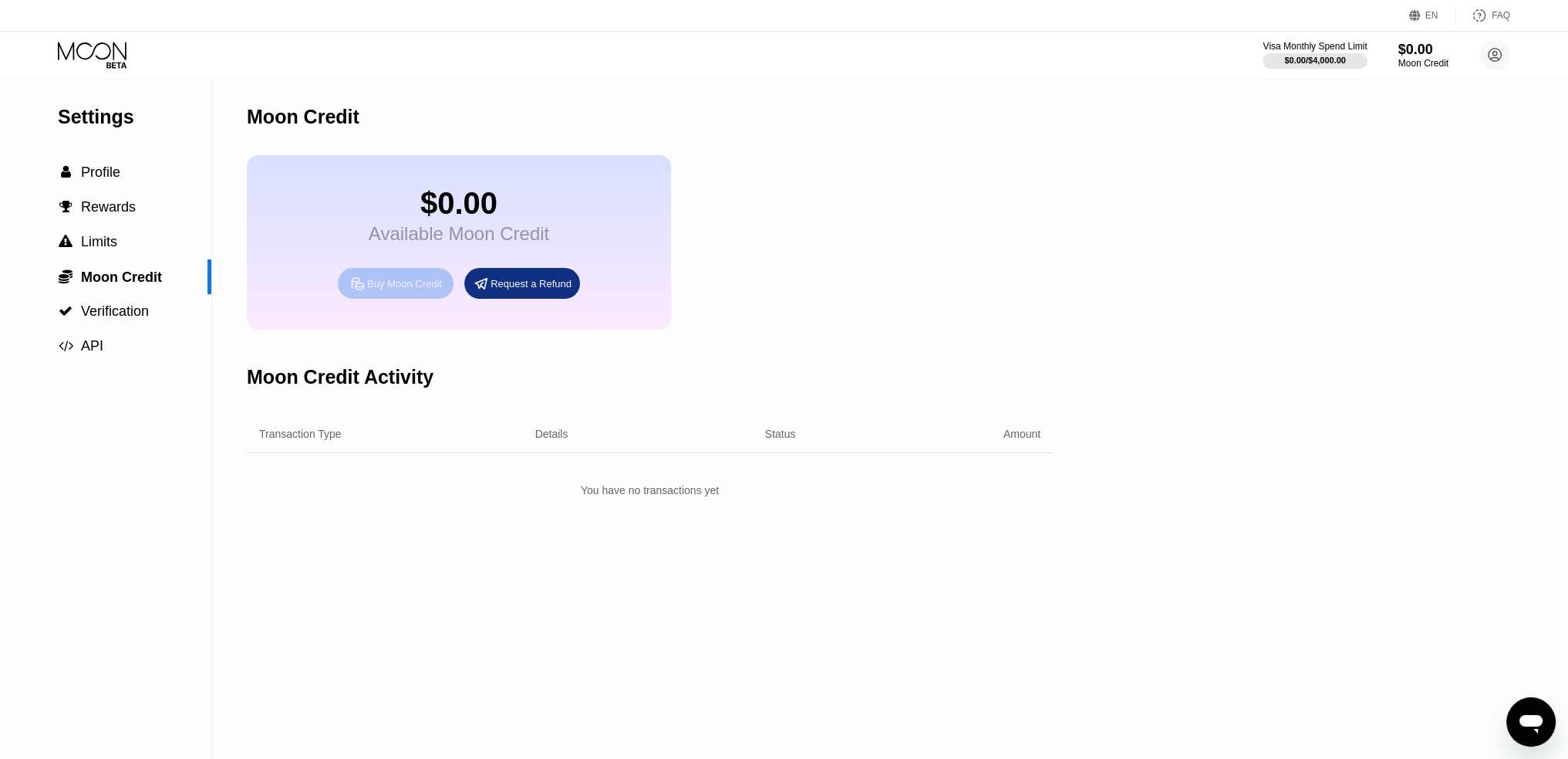
click at [401, 290] on div "Buy Moon Credit" at bounding box center [405, 284] width 75 height 13
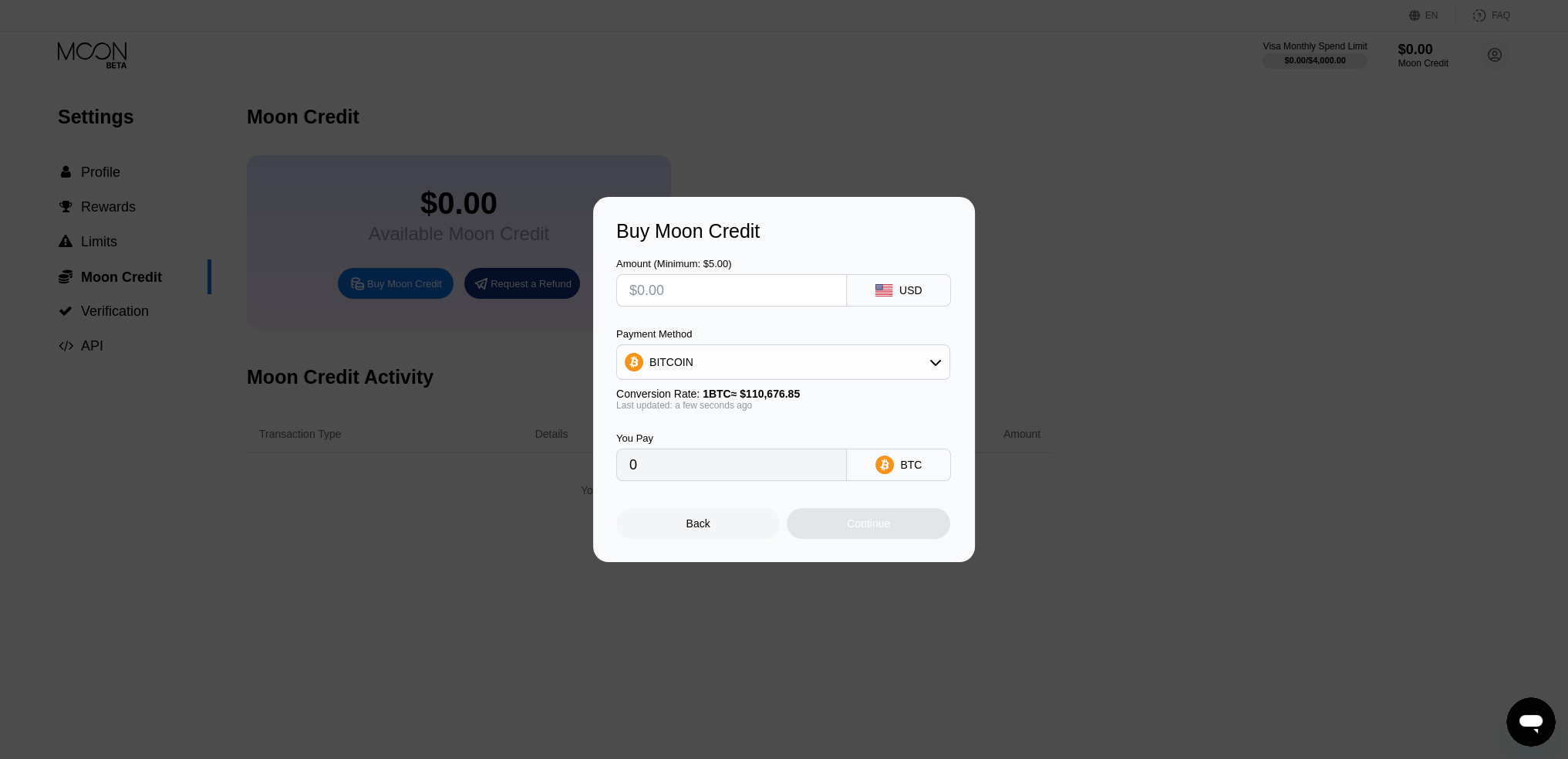
click at [653, 287] on input "text" at bounding box center [731, 290] width 205 height 30
type input "$2"
type input "0.00001808"
type input "$26"
type input "0.00023492"
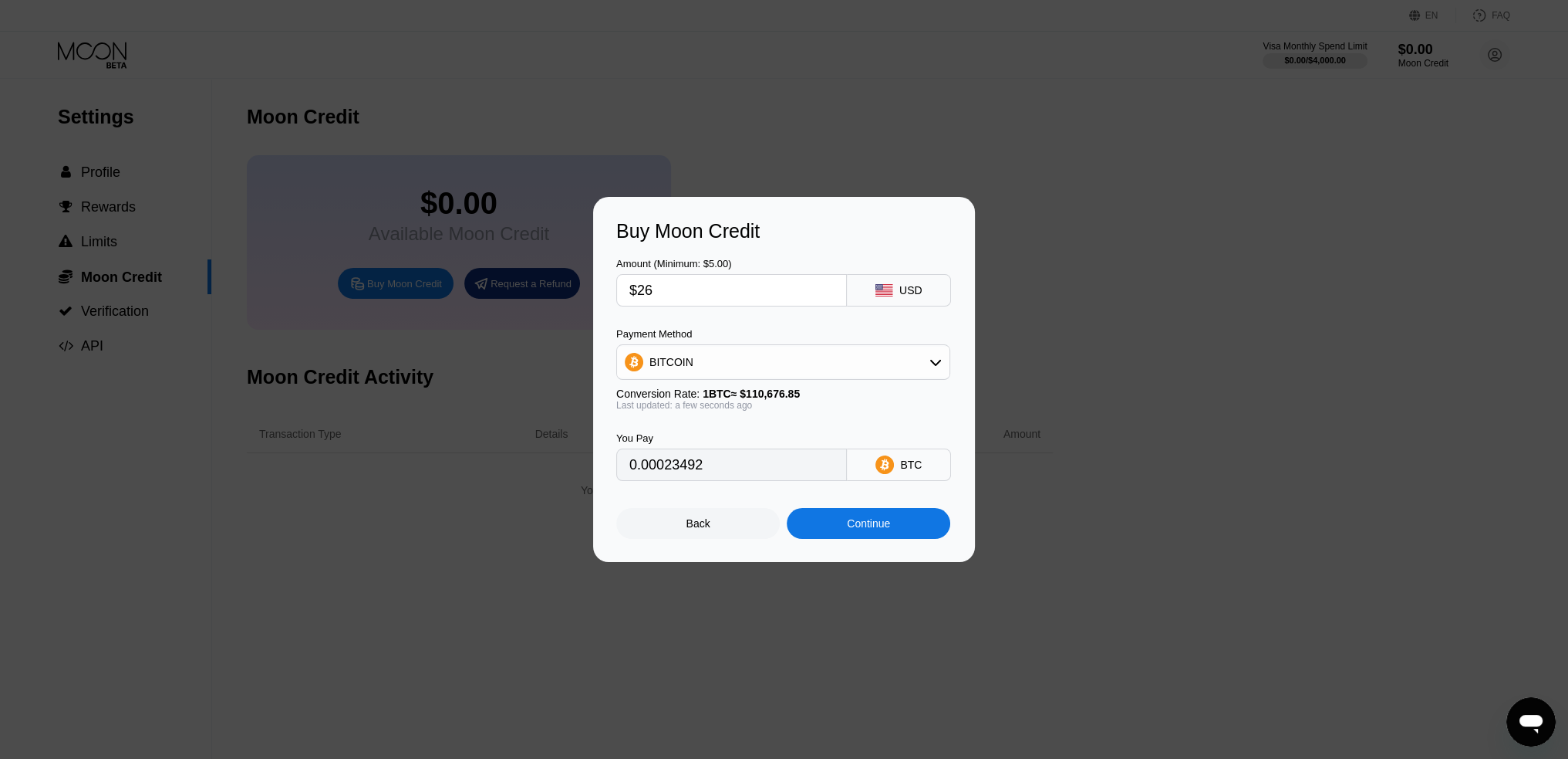
type input "$26"
click at [742, 369] on div "BITCOIN" at bounding box center [783, 362] width 332 height 30
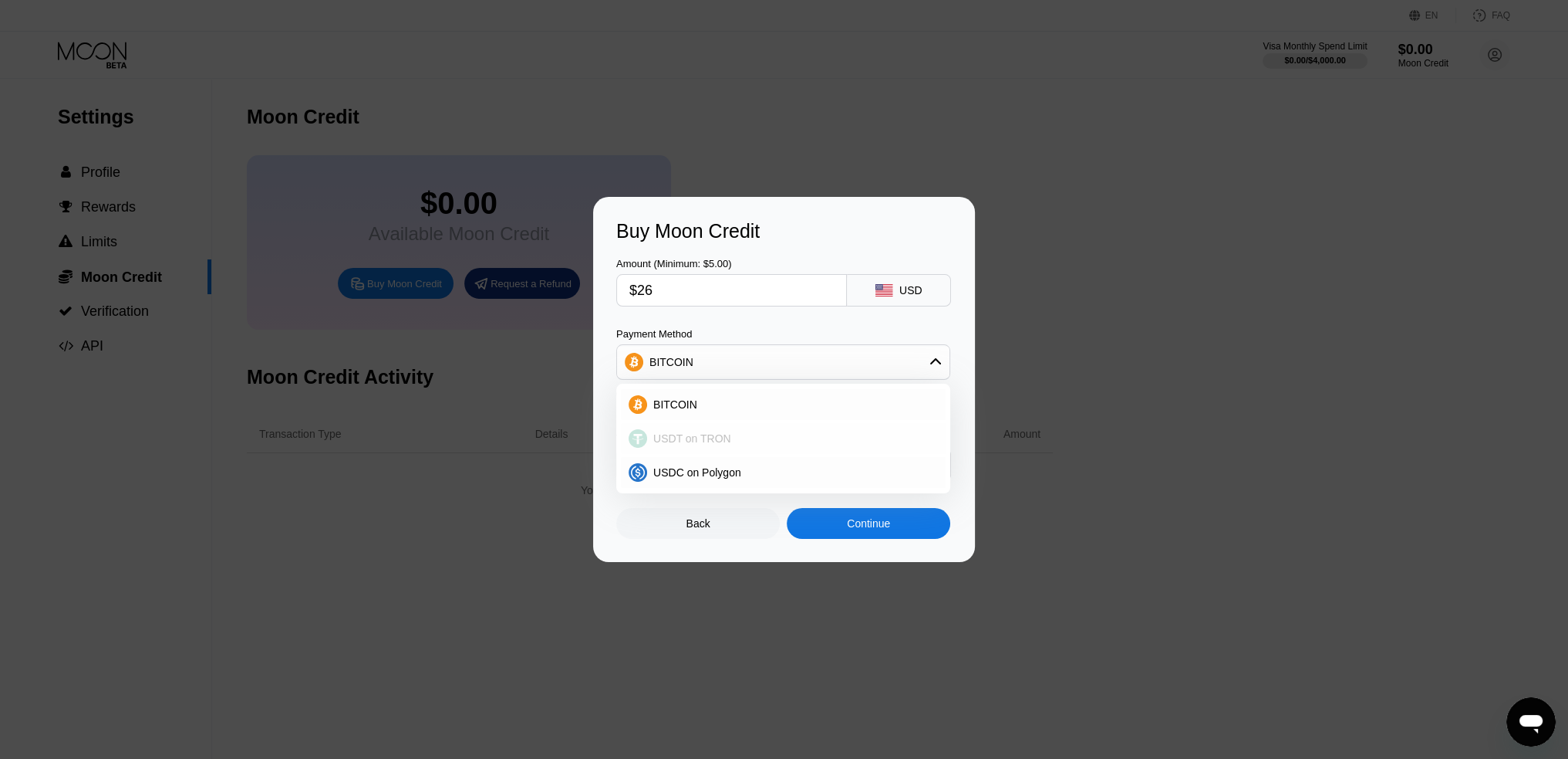
click at [674, 433] on span "USDT on TRON" at bounding box center [692, 438] width 78 height 12
type input "26.26"
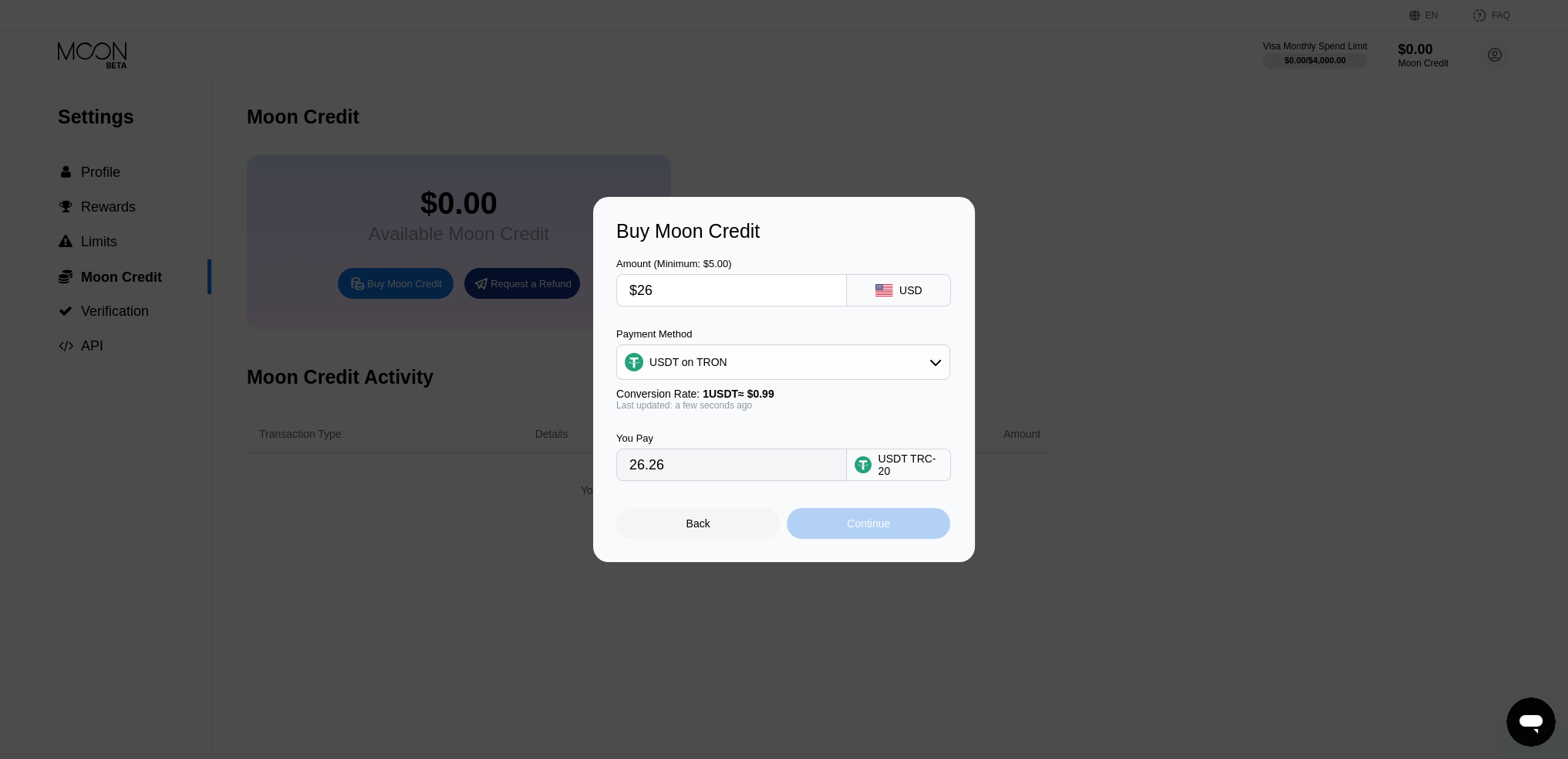
click at [854, 529] on div "Continue" at bounding box center [868, 523] width 43 height 12
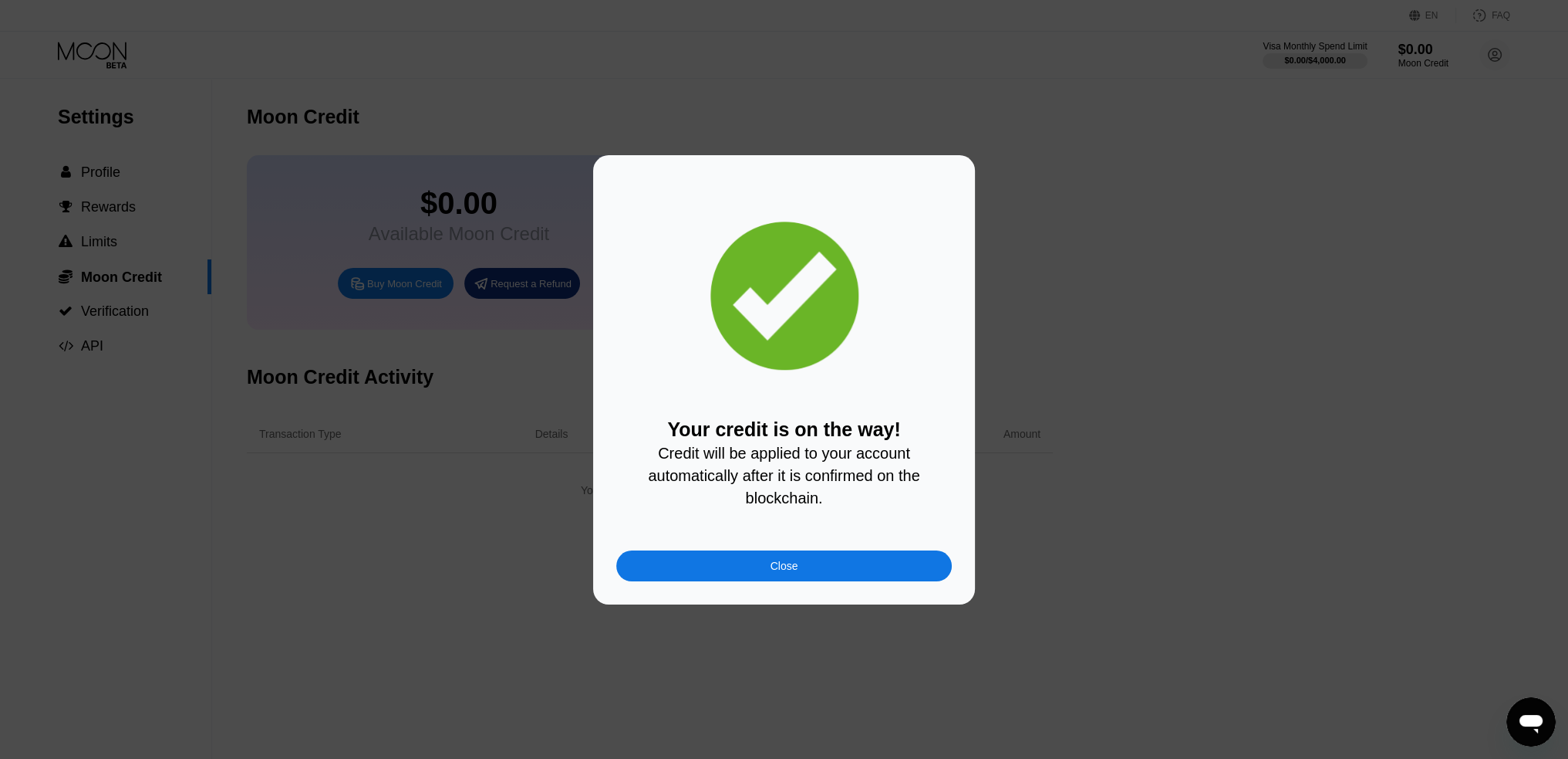
click at [834, 579] on div "Close" at bounding box center [784, 566] width 335 height 30
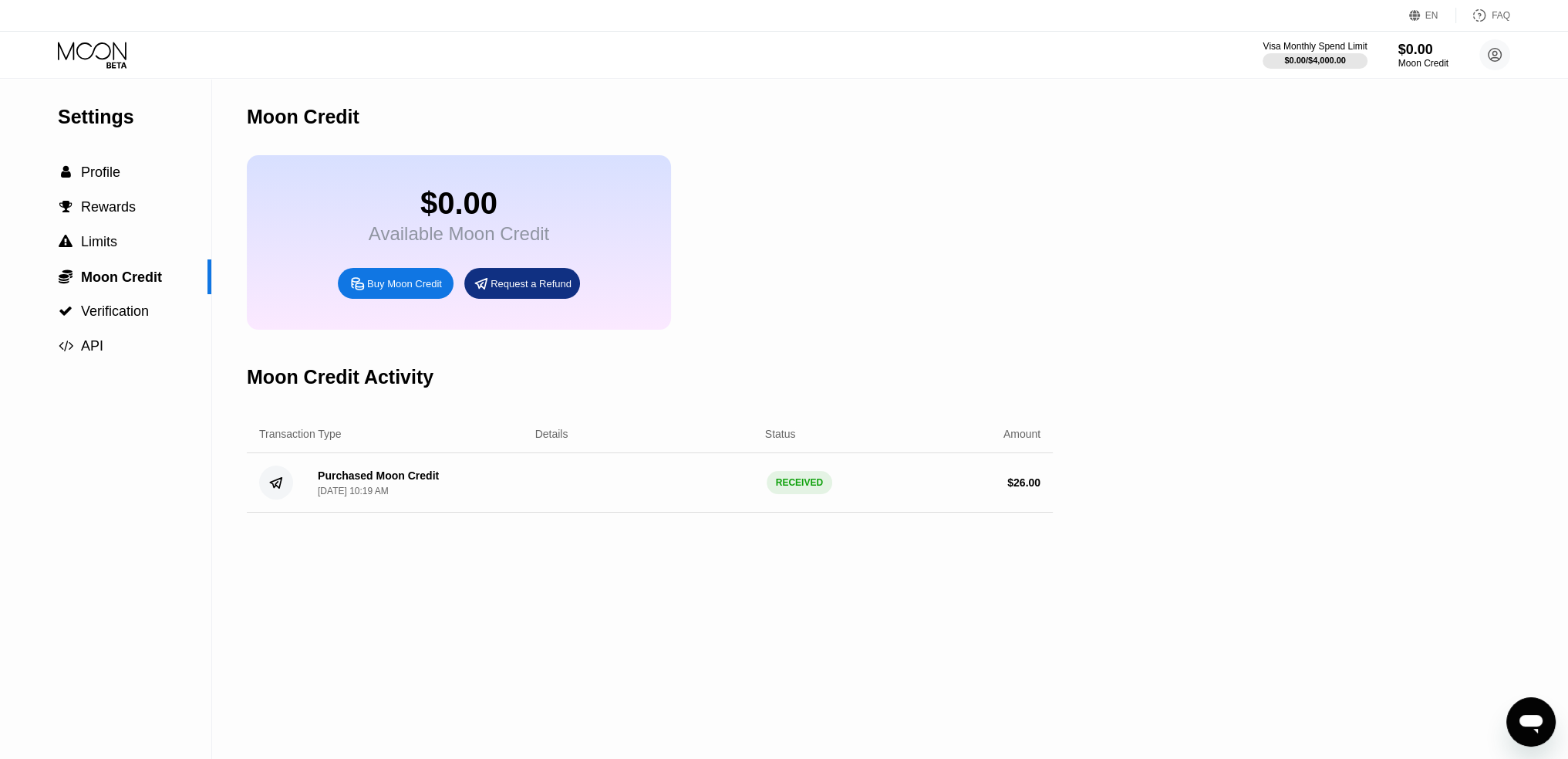
click at [971, 510] on div "Purchased Moon Credit Sep 25, 2025, 10:19 AM RECEIVED $ 26.00" at bounding box center [649, 483] width 806 height 59
click at [496, 170] on div "$0.00 Available Moon Credit Buy Moon Credit Request a Refund" at bounding box center [459, 242] width 425 height 174
drag, startPoint x: 482, startPoint y: 197, endPoint x: 310, endPoint y: 212, distance: 172.7
click at [482, 197] on div "$0.00" at bounding box center [459, 203] width 181 height 34
click at [111, 59] on icon at bounding box center [93, 55] width 71 height 27
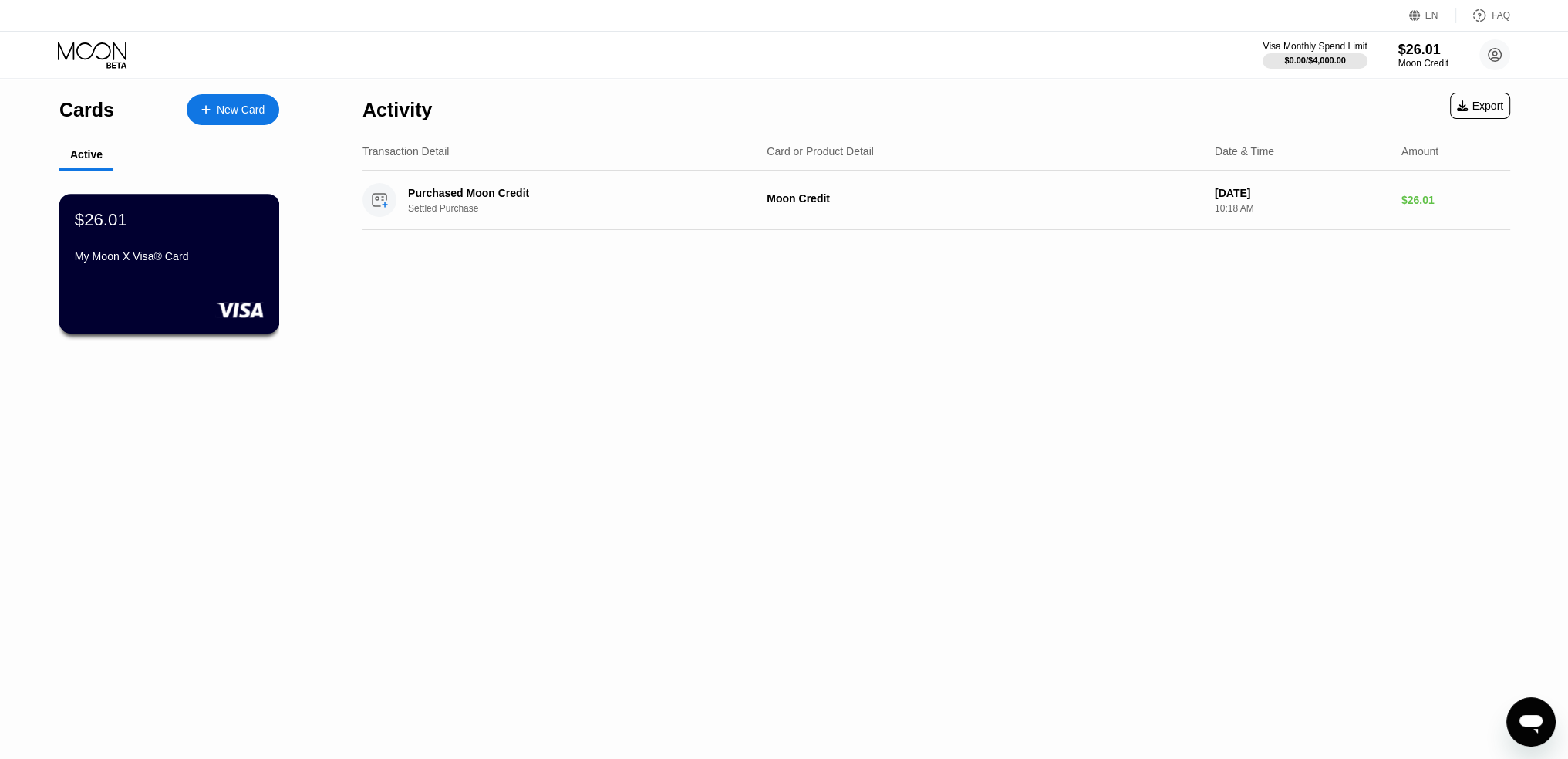
click at [133, 240] on div "$26.01 My Moon X Visa® Card" at bounding box center [169, 239] width 189 height 59
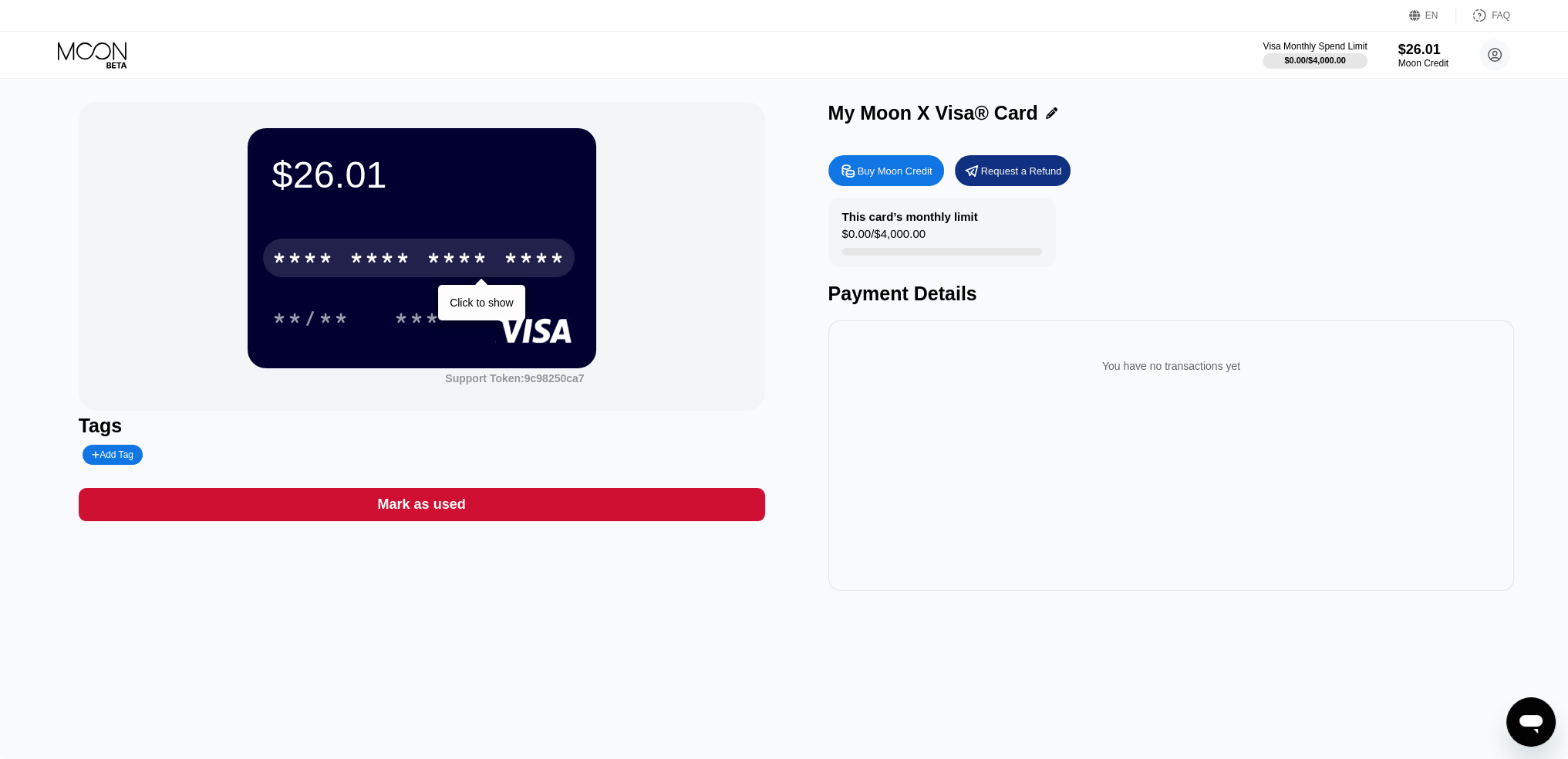
click at [303, 245] on div "* * * * * * * * * * * * ****" at bounding box center [418, 257] width 311 height 39
click at [485, 265] on div "* * * *" at bounding box center [457, 260] width 62 height 25
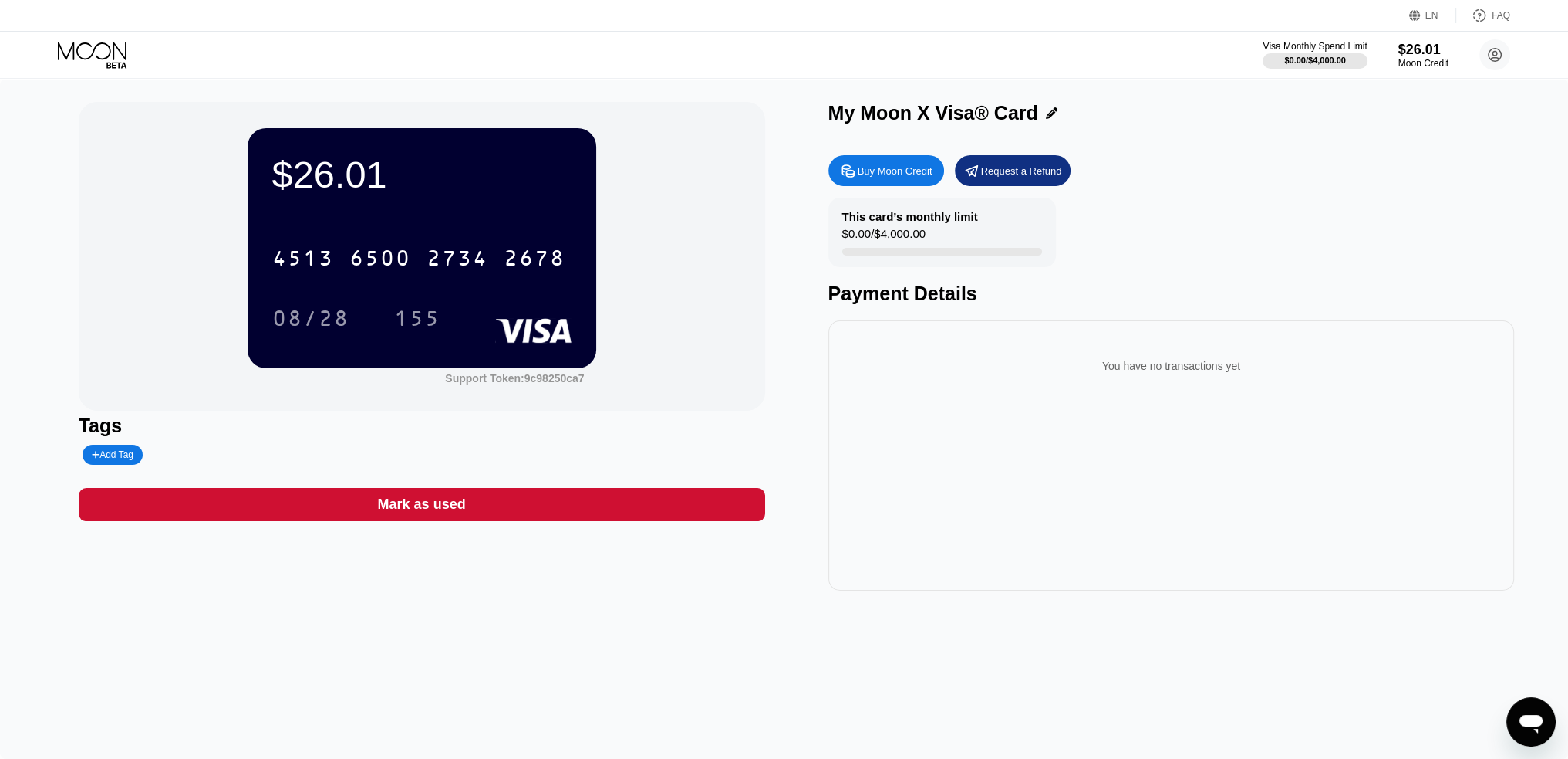
click at [120, 460] on div "Add Tag" at bounding box center [112, 454] width 42 height 10
type input "Maximus"
click at [217, 459] on icon at bounding box center [221, 454] width 9 height 10
drag, startPoint x: 93, startPoint y: 458, endPoint x: 362, endPoint y: 175, distance: 390.4
click at [129, 457] on icon at bounding box center [130, 454] width 5 height 5
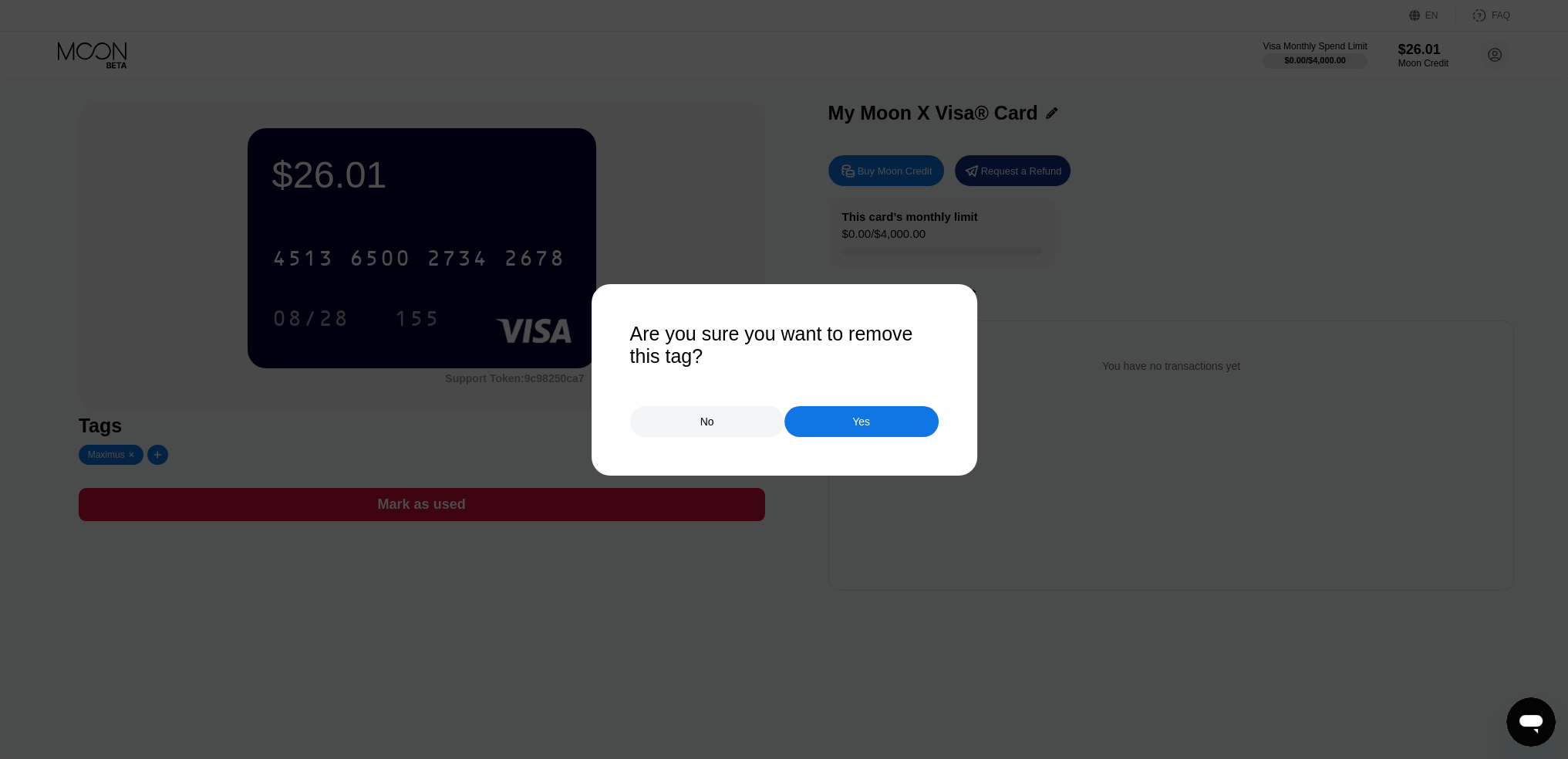
click at [717, 411] on div "No" at bounding box center [707, 421] width 154 height 30
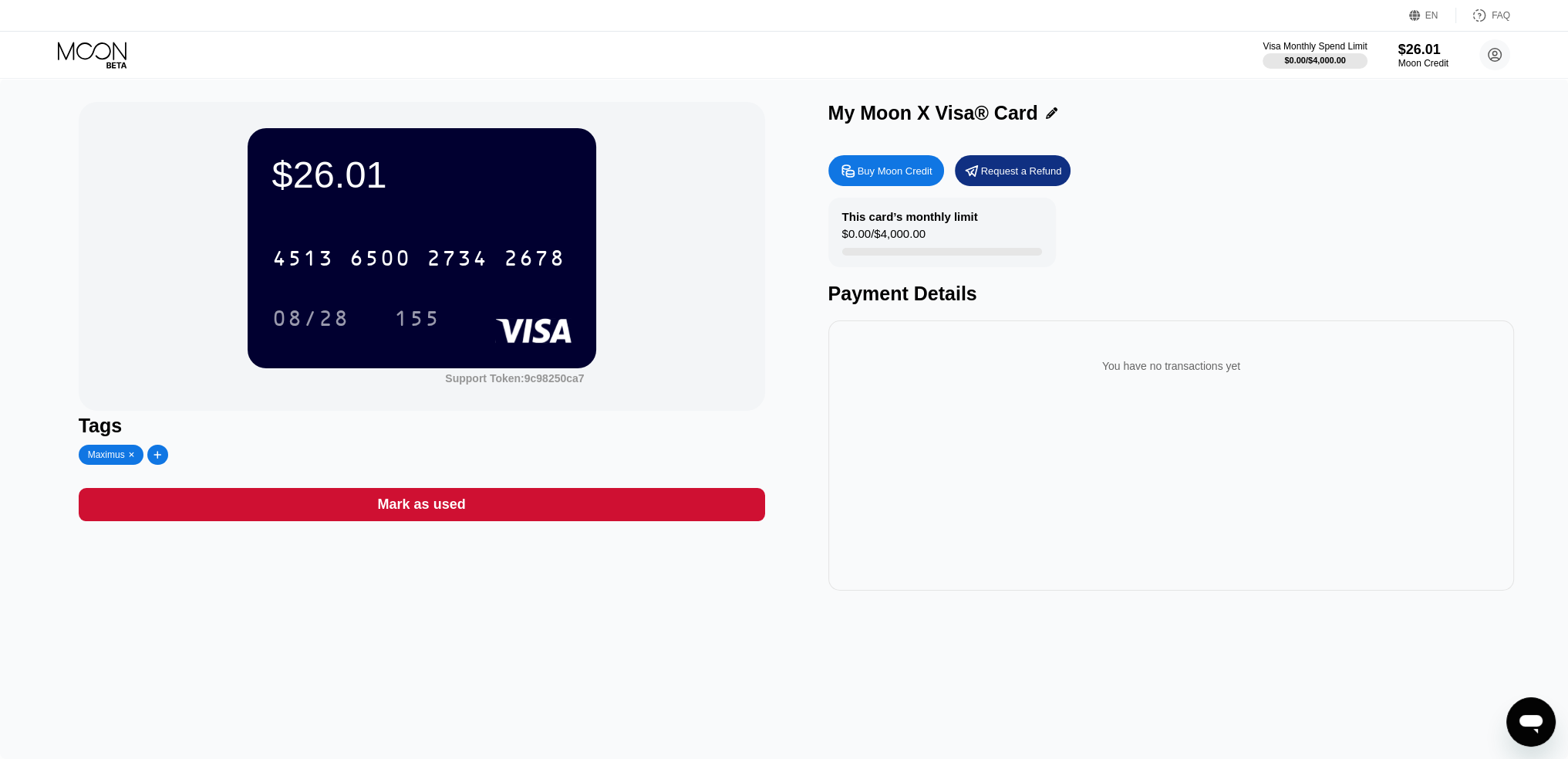
click at [106, 460] on div "Maximus" at bounding box center [106, 454] width 37 height 10
click at [96, 49] on icon at bounding box center [93, 55] width 71 height 27
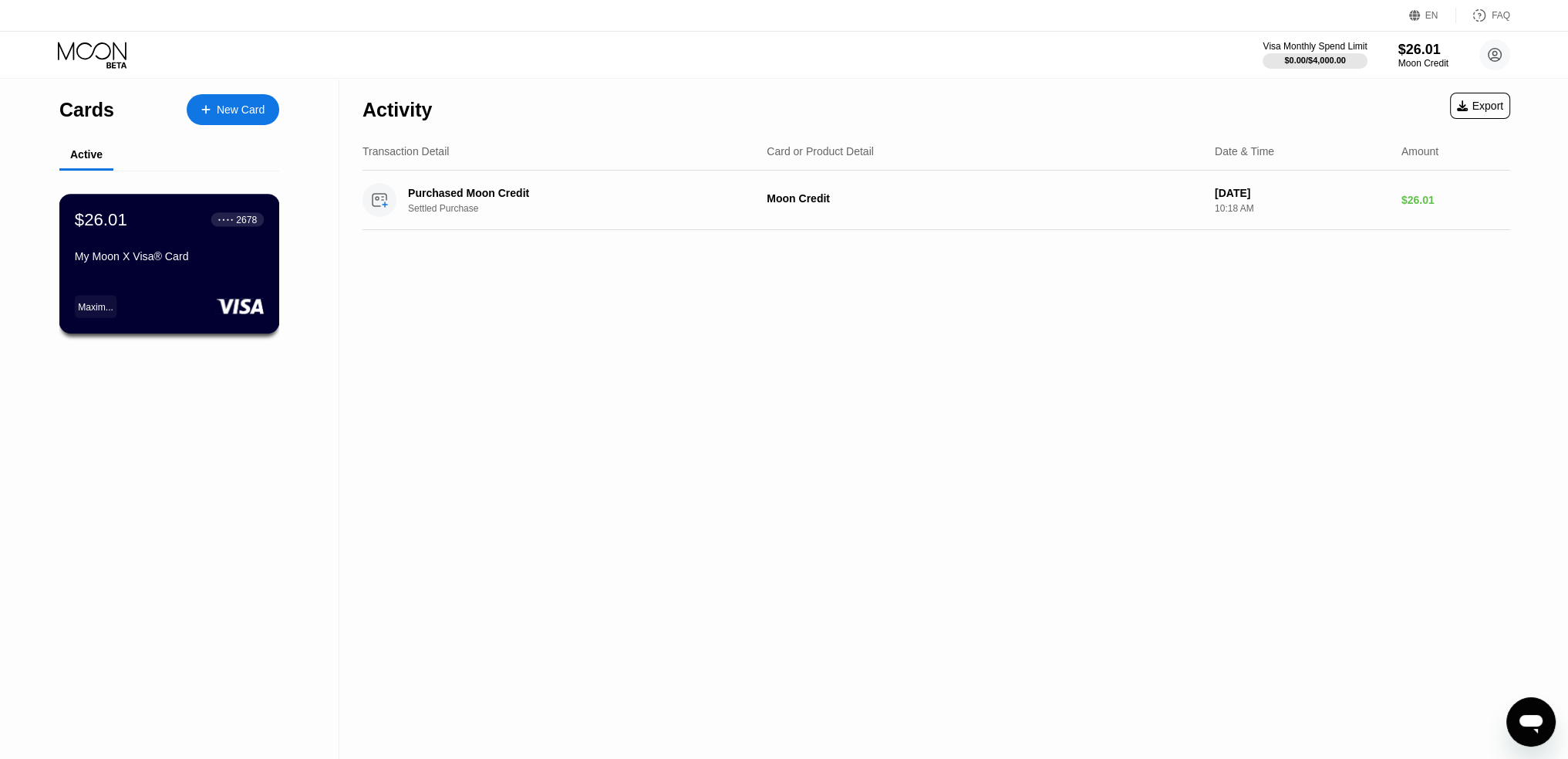
click at [178, 227] on div "$26.01 ● ● ● ● 2678" at bounding box center [169, 219] width 189 height 20
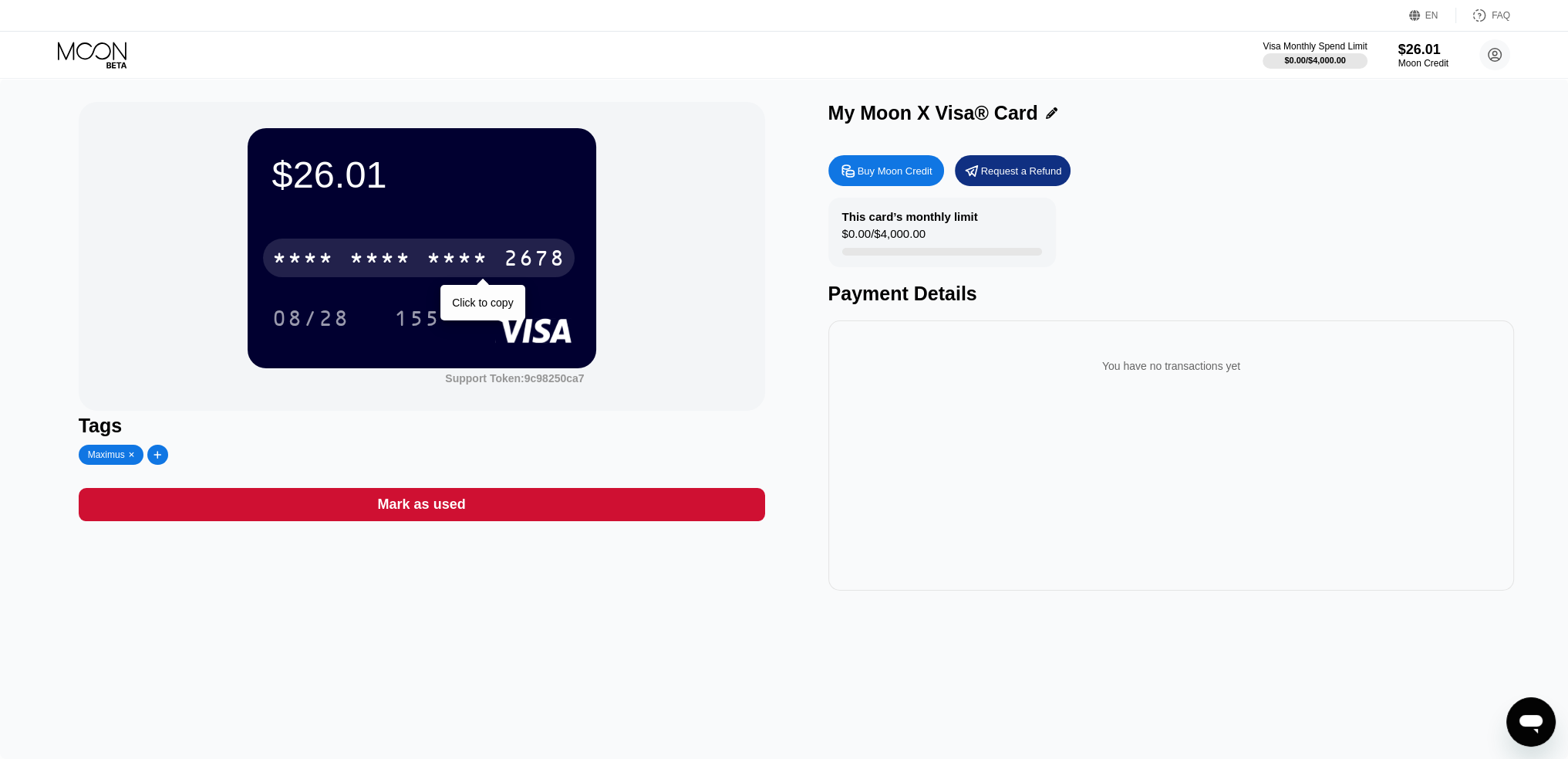
click at [433, 269] on div "* * * *" at bounding box center [457, 260] width 62 height 25
click at [526, 261] on div "2678" at bounding box center [534, 260] width 62 height 25
click at [519, 265] on div "2678" at bounding box center [534, 260] width 62 height 25
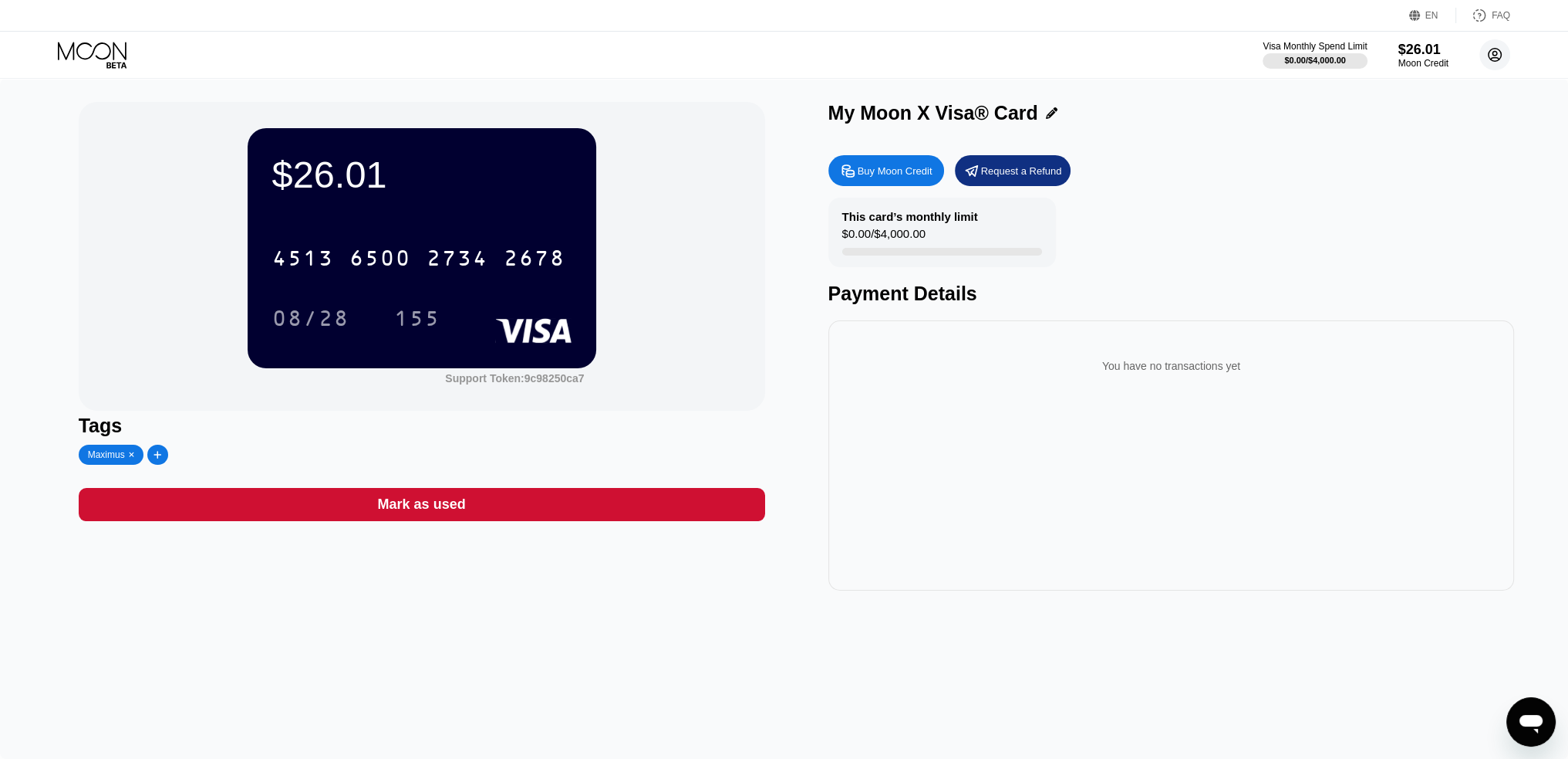
click at [1498, 50] on circle at bounding box center [1495, 54] width 30 height 30
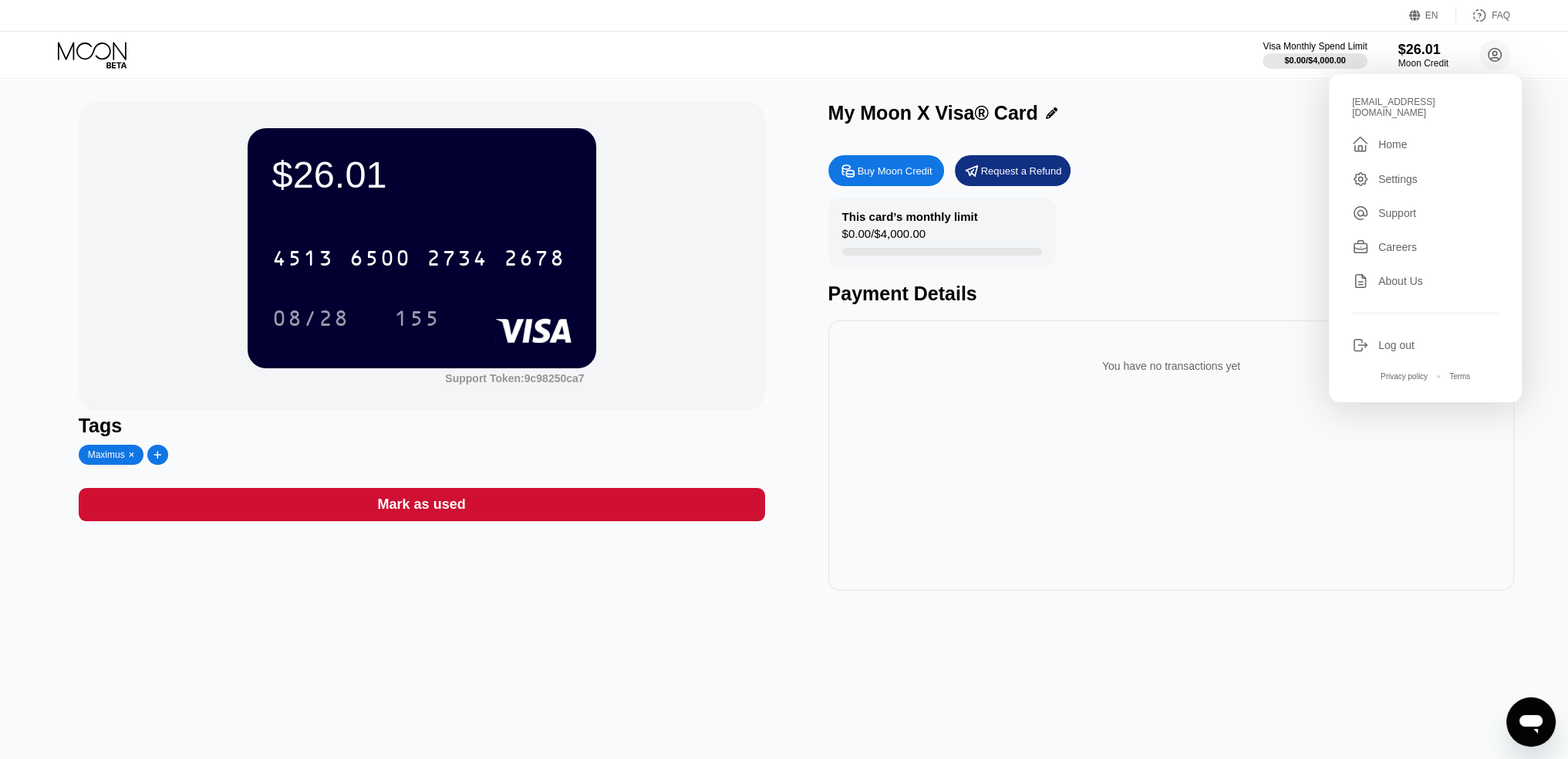
click at [1394, 341] on div "Log out" at bounding box center [1397, 345] width 36 height 12
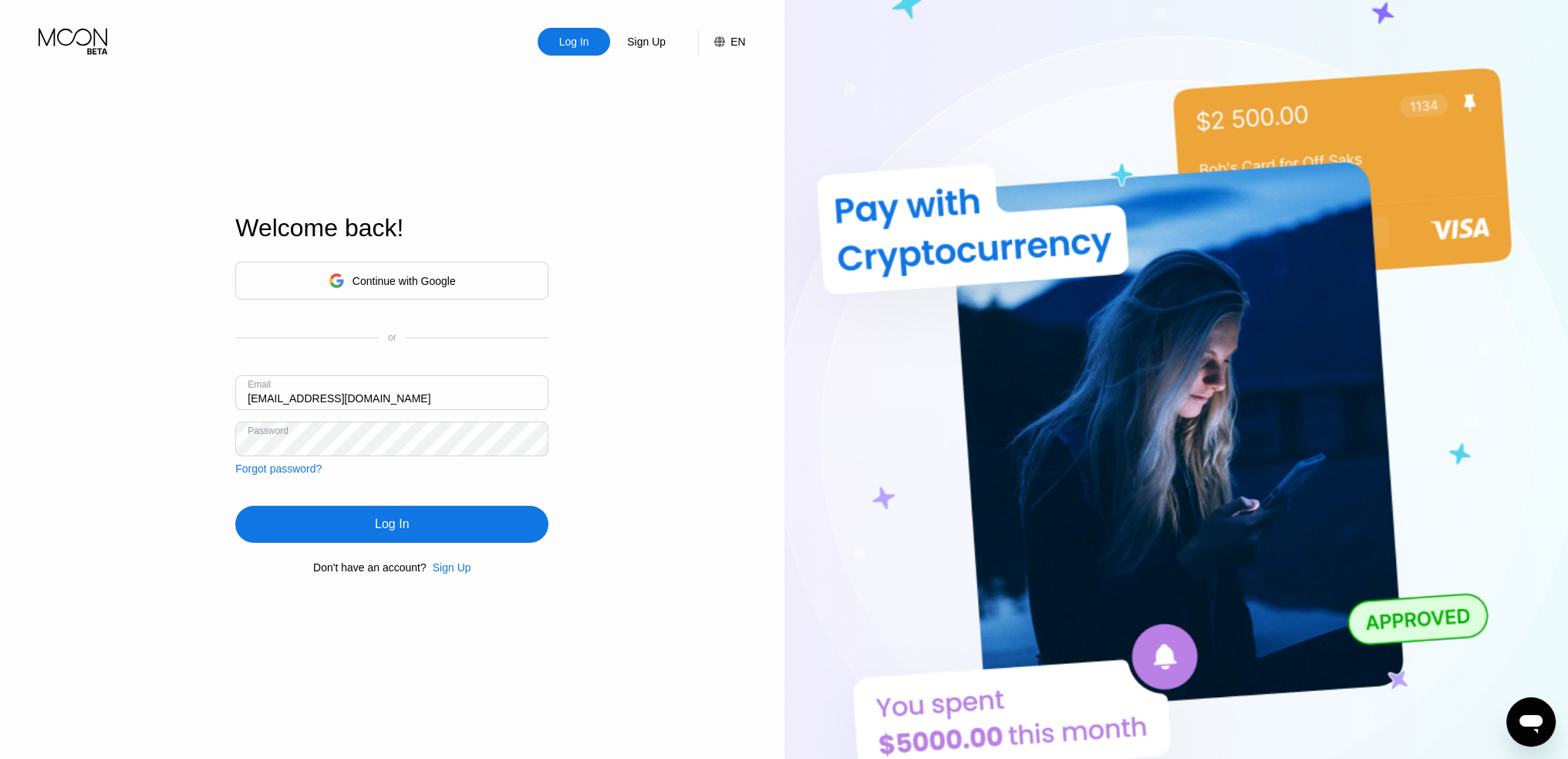
click at [390, 403] on input "[EMAIL_ADDRESS][DOMAIN_NAME]" at bounding box center [391, 392] width 313 height 34
type input "[EMAIL_ADDRESS][DOMAIN_NAME]"
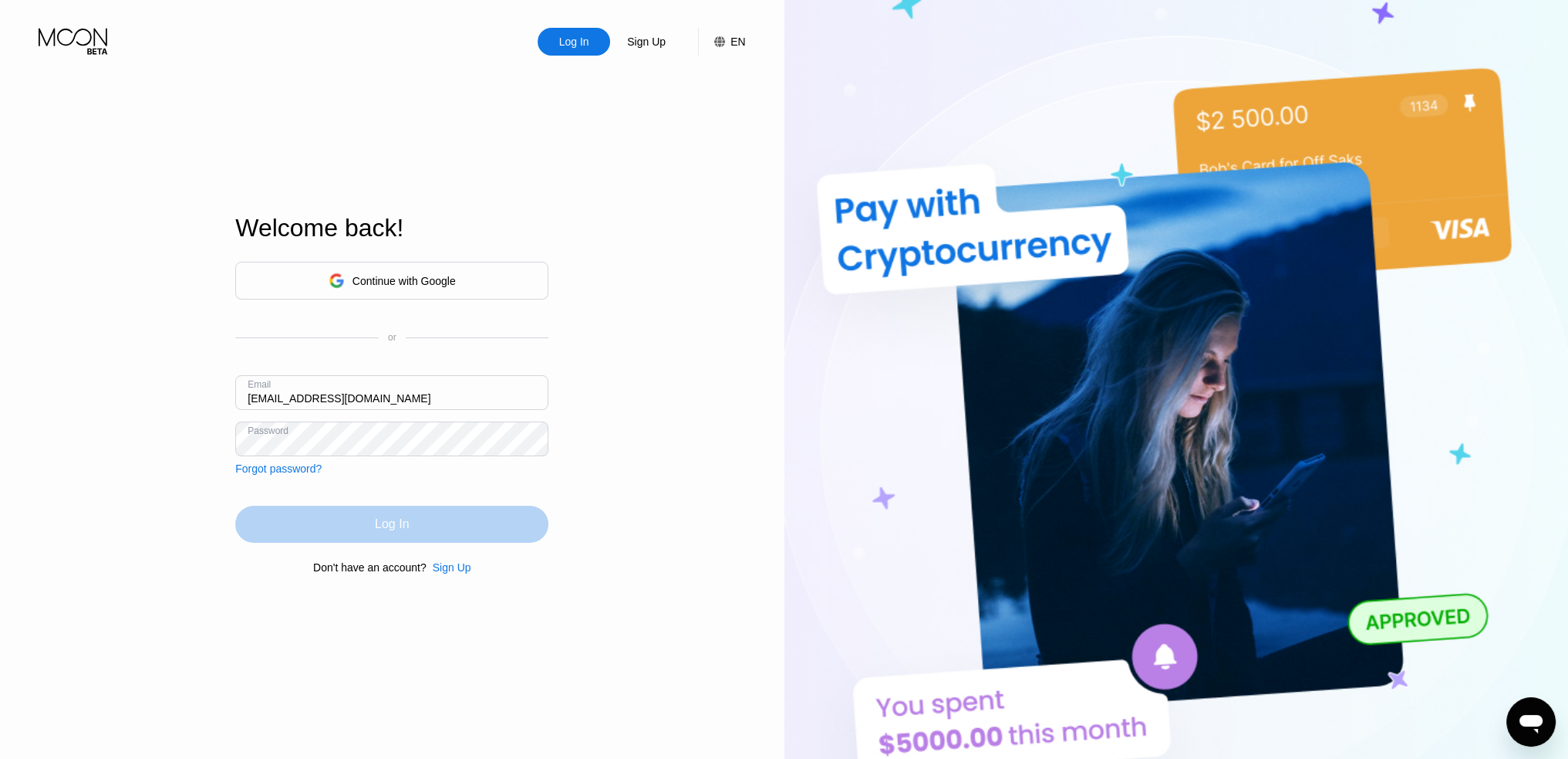
click at [390, 527] on div "Log In" at bounding box center [392, 524] width 34 height 15
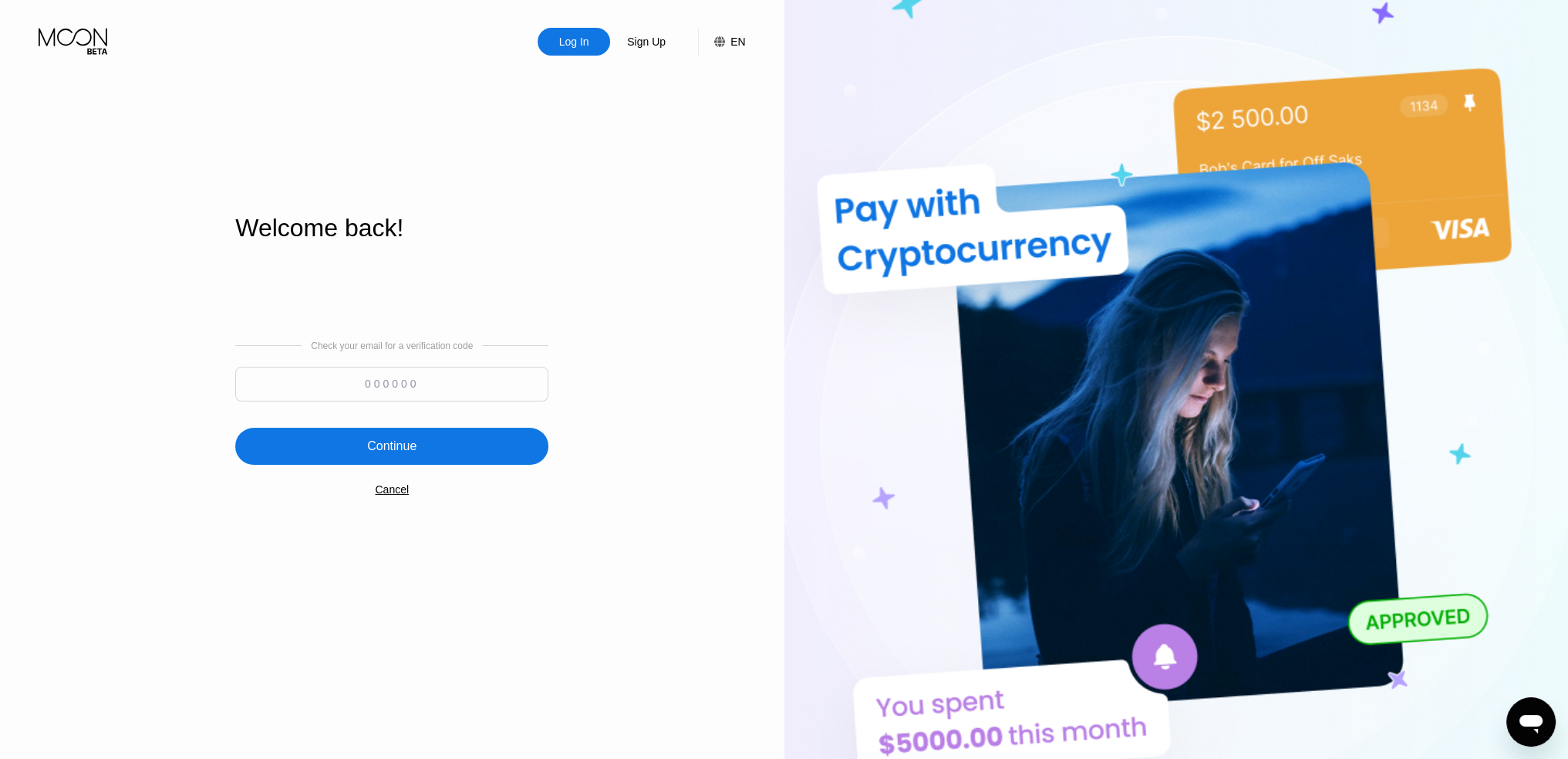
click at [355, 376] on input at bounding box center [391, 384] width 313 height 34
type input "533536"
drag, startPoint x: 412, startPoint y: 448, endPoint x: 688, endPoint y: 421, distance: 277.3
click at [411, 448] on div "Continue" at bounding box center [392, 446] width 50 height 15
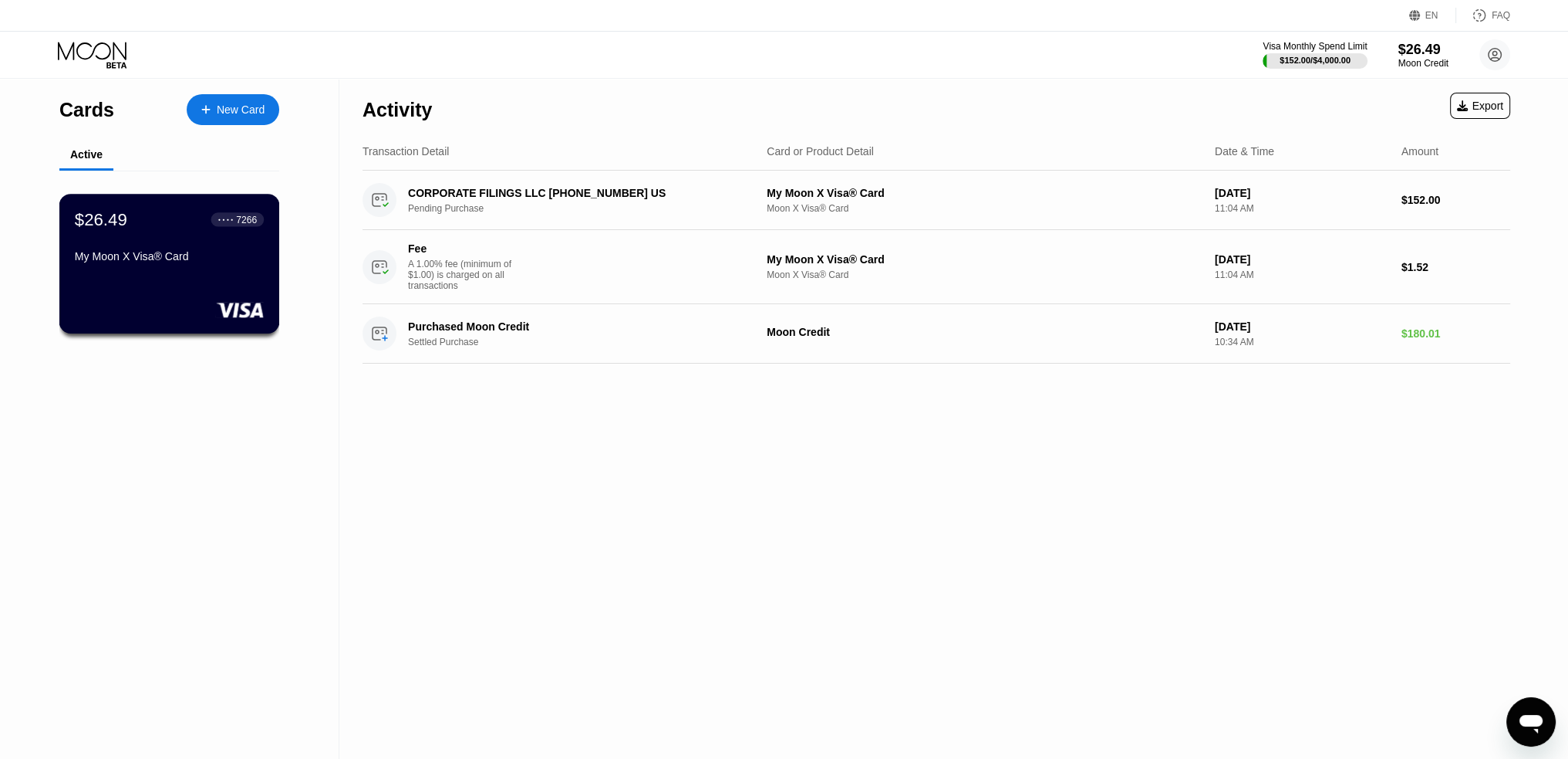
click at [213, 243] on div "$26.49 ● ● ● ● 7266 My Moon X Visa® Card" at bounding box center [169, 239] width 189 height 59
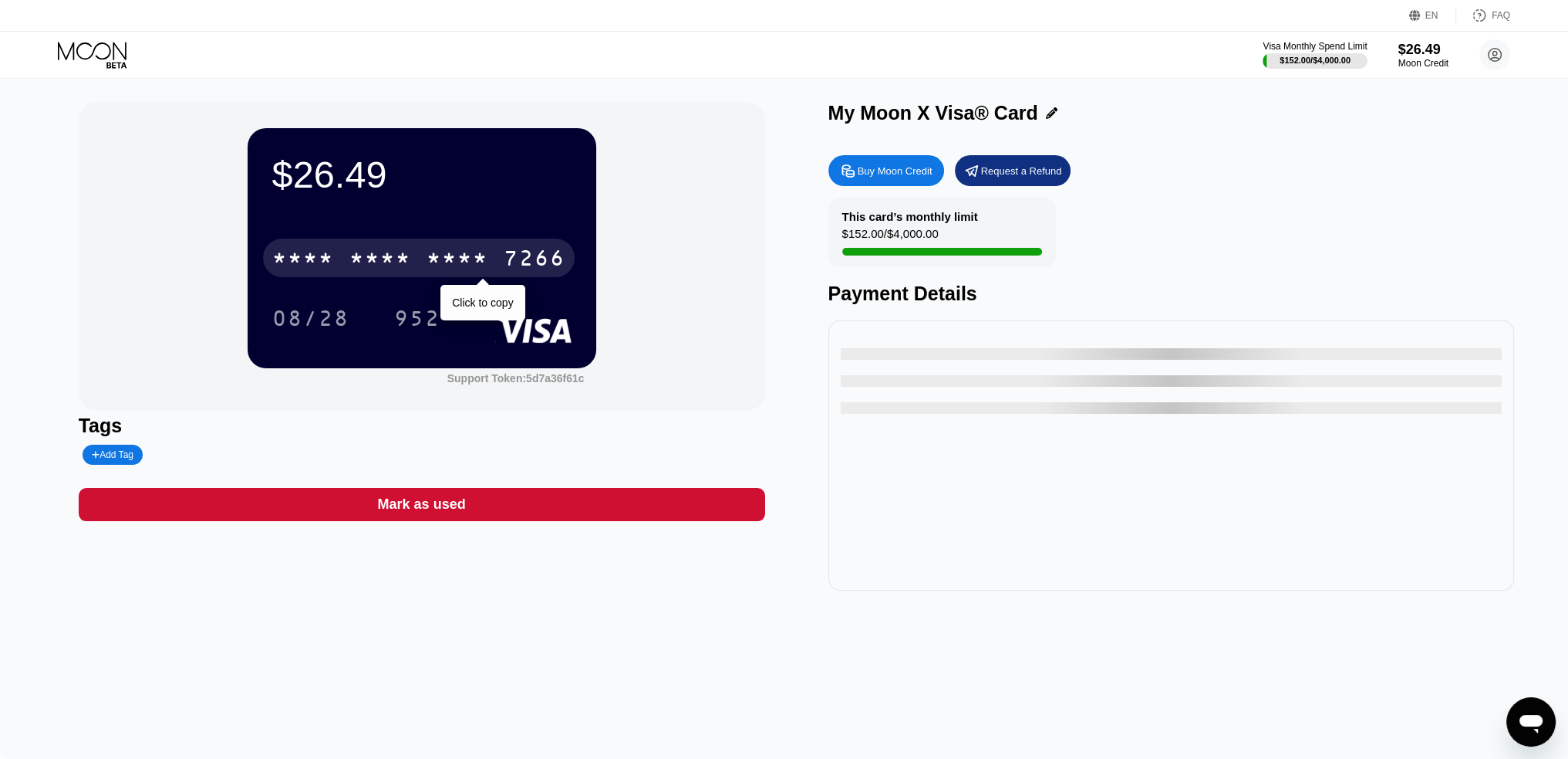
click at [522, 261] on div "7266" at bounding box center [534, 260] width 62 height 25
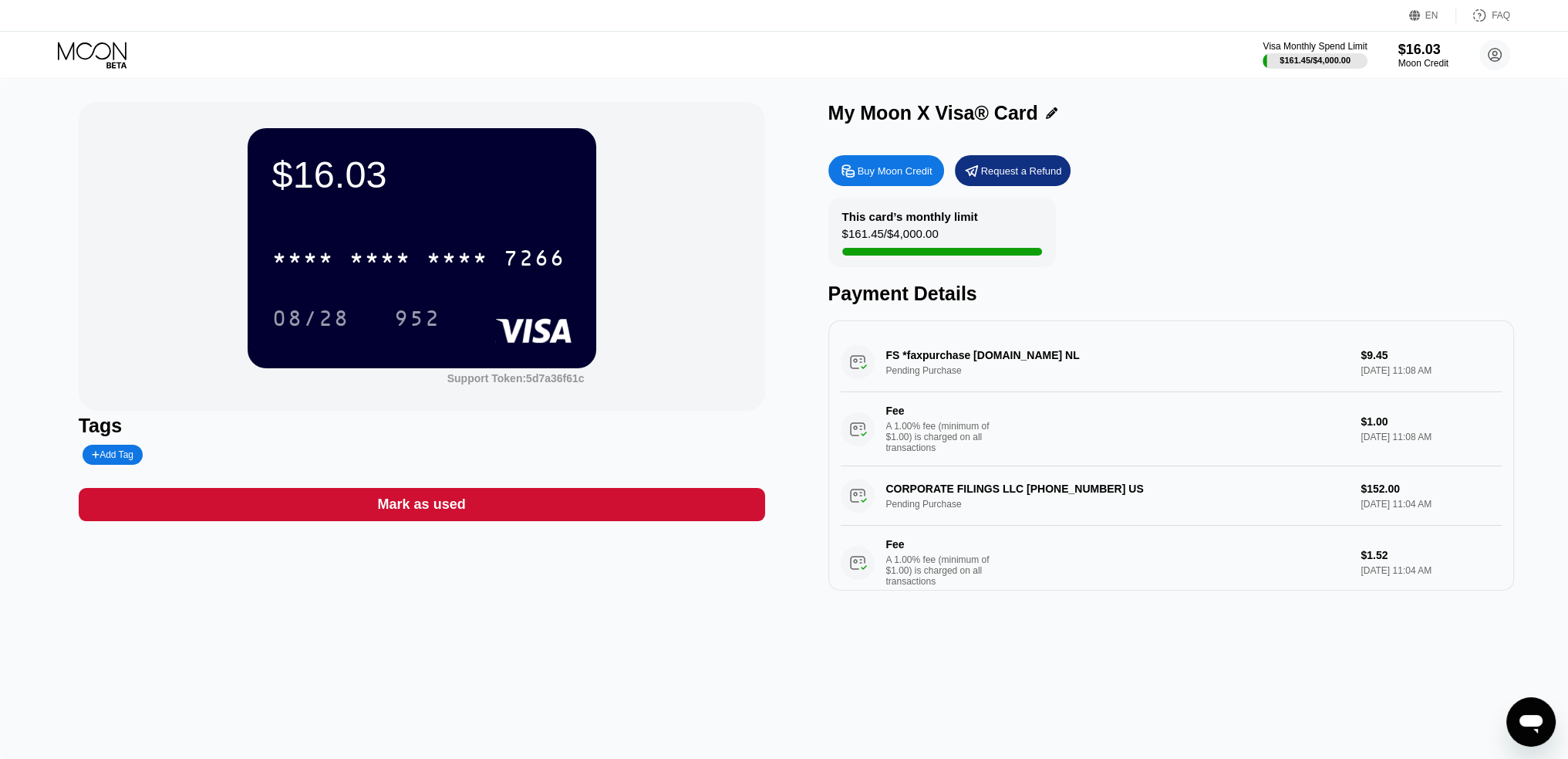
click at [863, 371] on div "FS *faxpurchase [DOMAIN_NAME] NL Pending Purchase $9.45 [DATE] 11:08 AM Fee A 1…" at bounding box center [1171, 399] width 662 height 133
click at [868, 372] on div "FS *faxpurchase [DOMAIN_NAME] NL Pending Purchase $9.45 [DATE] 11:08 AM Fee A 1…" at bounding box center [1171, 399] width 662 height 133
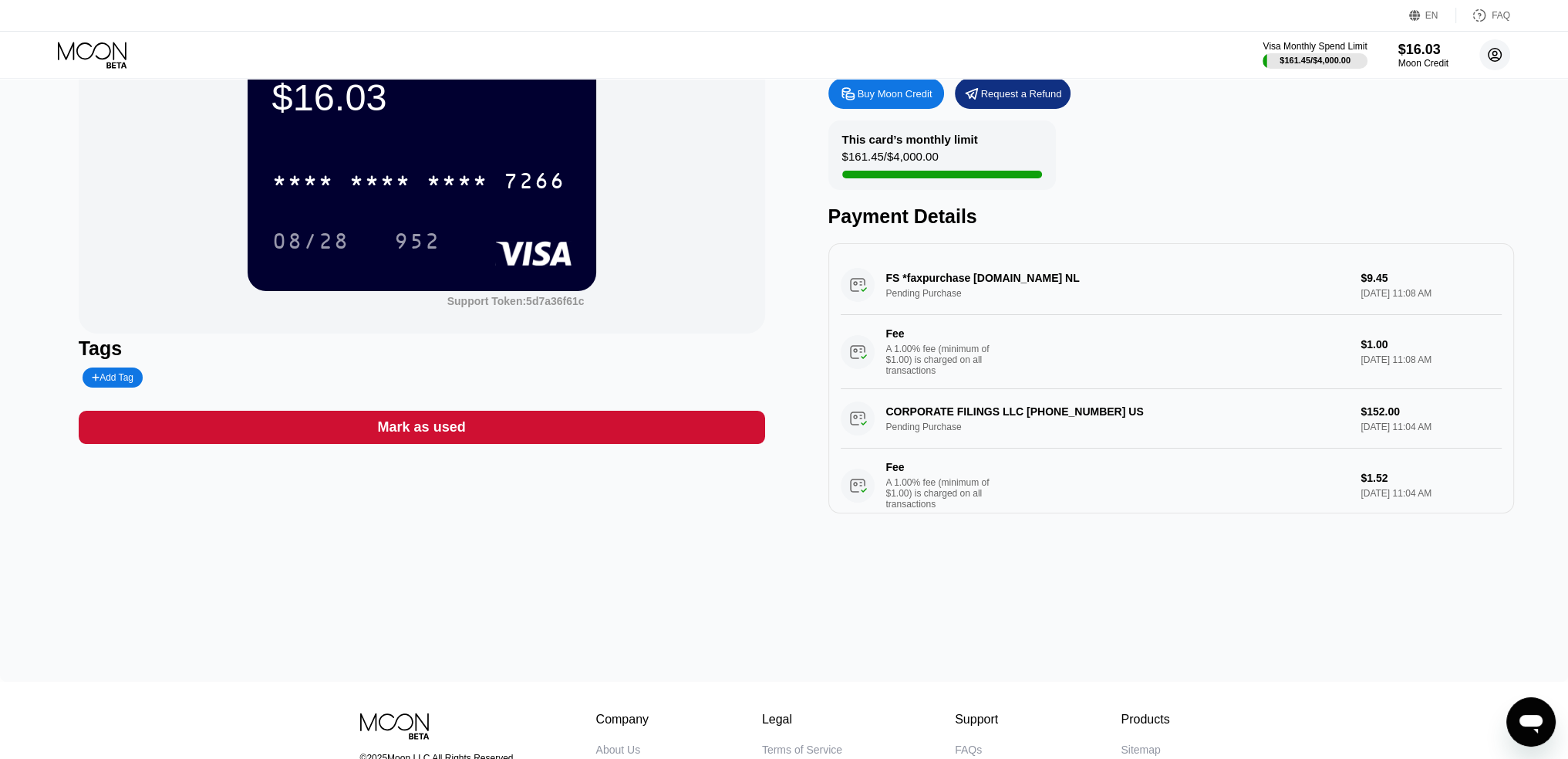
click at [1497, 52] on icon at bounding box center [1495, 54] width 9 height 9
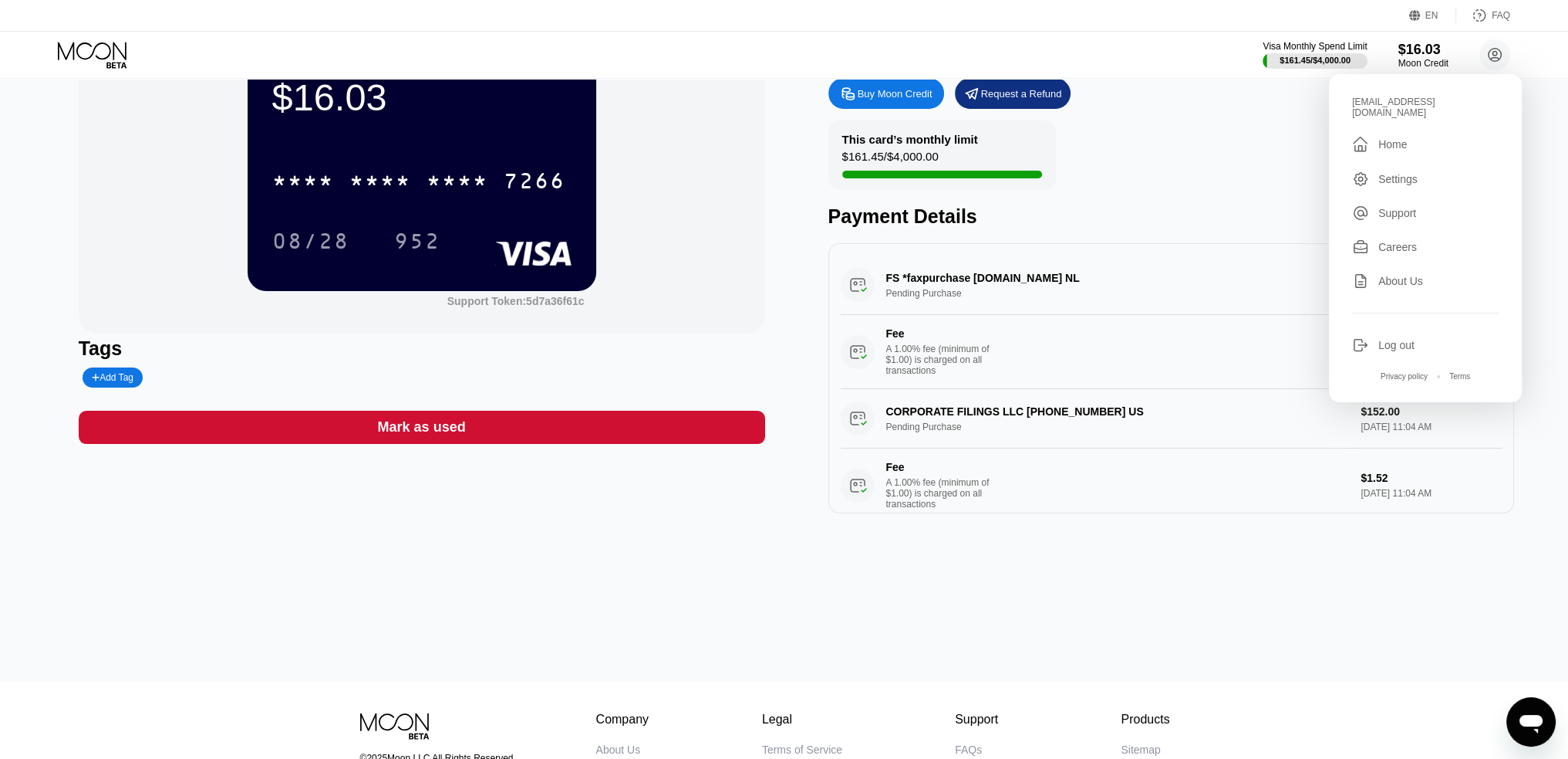
click at [1391, 339] on div "Log out" at bounding box center [1397, 345] width 36 height 12
